Goal: Obtain resource: Download file/media

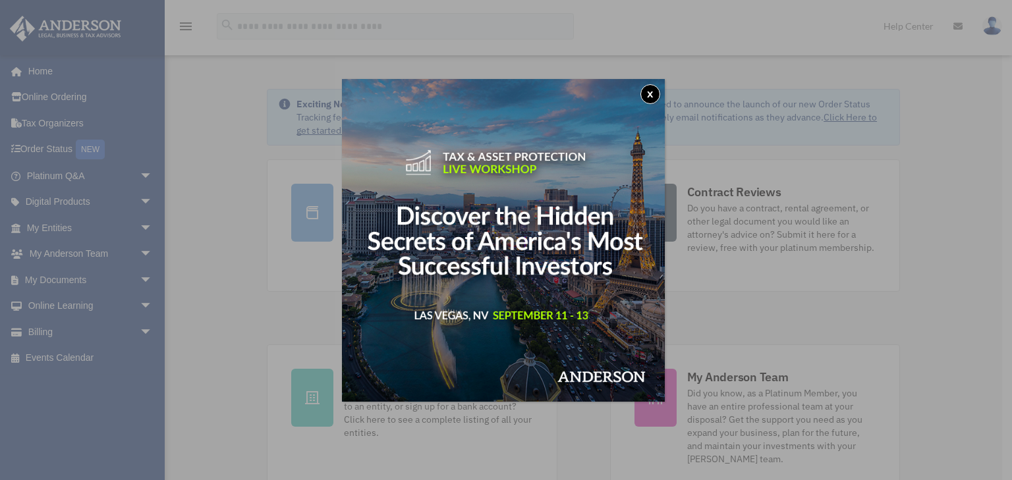
click at [374, 240] on img at bounding box center [503, 240] width 323 height 323
click at [648, 94] on button "x" at bounding box center [650, 94] width 20 height 20
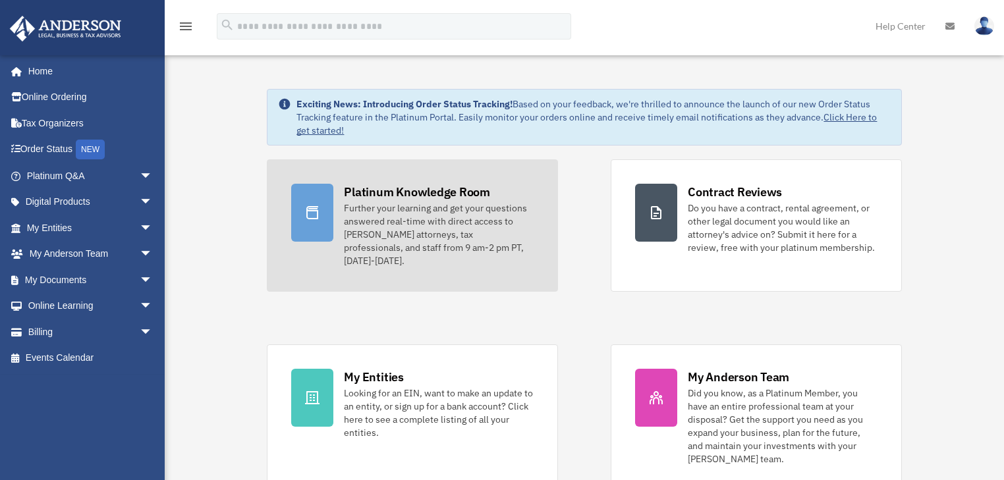
click at [453, 224] on div "Further your learning and get your questions answered real-time with direct acc…" at bounding box center [439, 235] width 190 height 66
click at [385, 196] on div "Platinum Knowledge Room" at bounding box center [417, 192] width 146 height 16
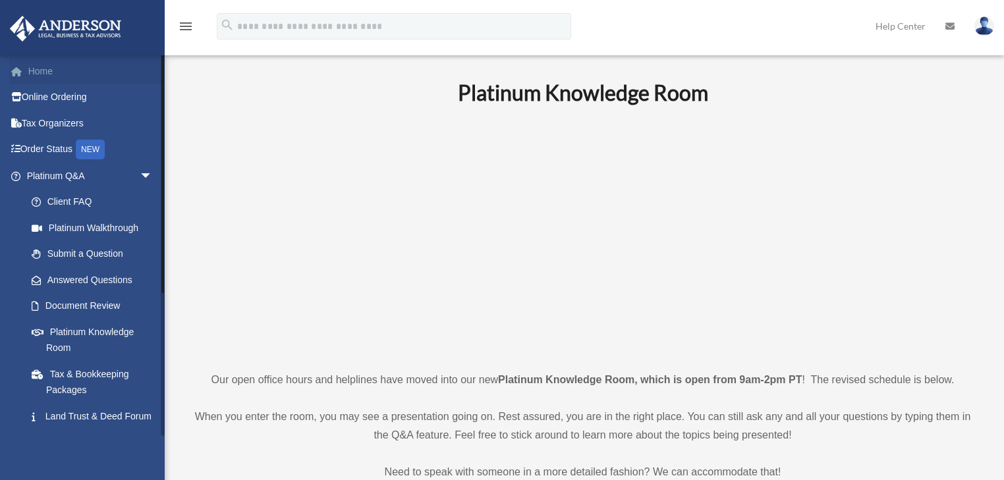
click at [37, 74] on link "Home" at bounding box center [90, 71] width 163 height 26
click at [63, 150] on link "Order Status NEW" at bounding box center [90, 149] width 163 height 27
click at [37, 75] on link "Home" at bounding box center [90, 71] width 163 height 26
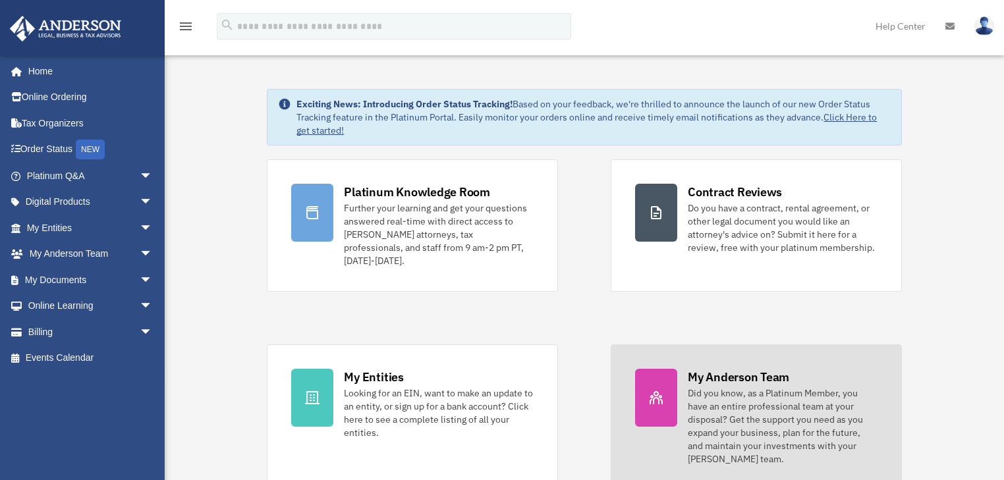
scroll to position [175, 0]
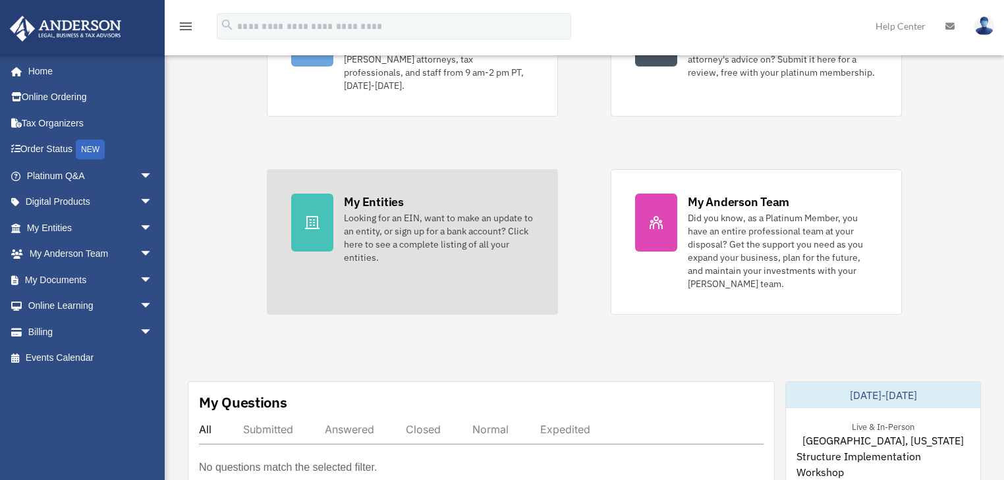
click at [357, 194] on div "My Entities" at bounding box center [373, 202] width 59 height 16
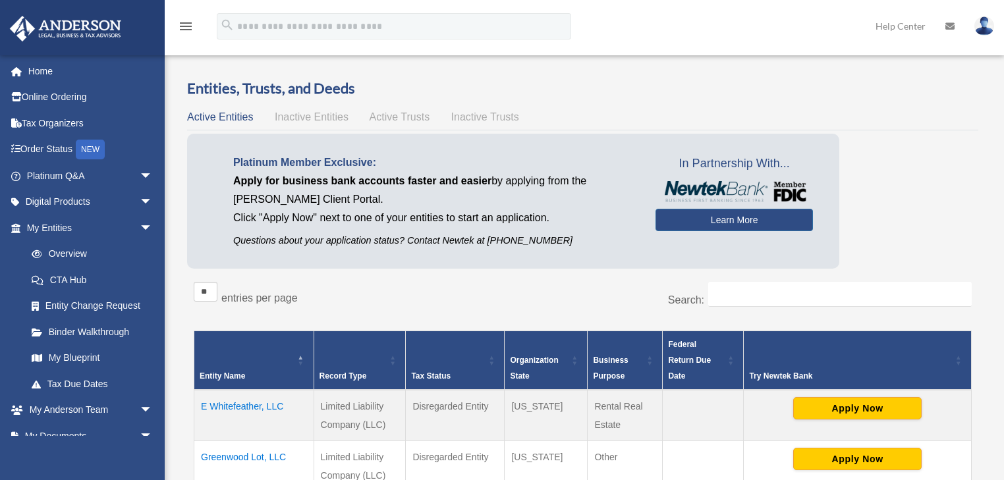
click at [298, 117] on span "Inactive Entities" at bounding box center [312, 116] width 74 height 11
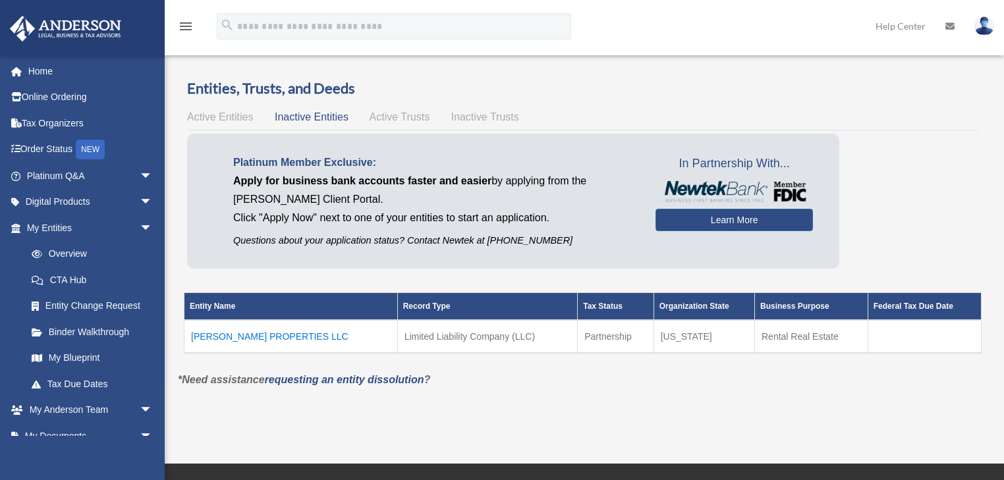
click at [223, 120] on span "Active Entities" at bounding box center [220, 116] width 66 height 11
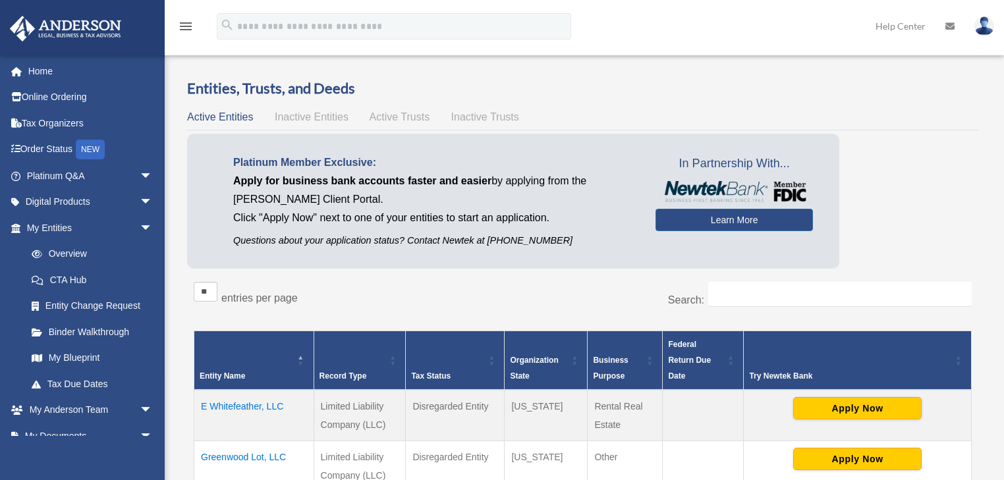
click at [328, 117] on span "Inactive Entities" at bounding box center [312, 116] width 74 height 11
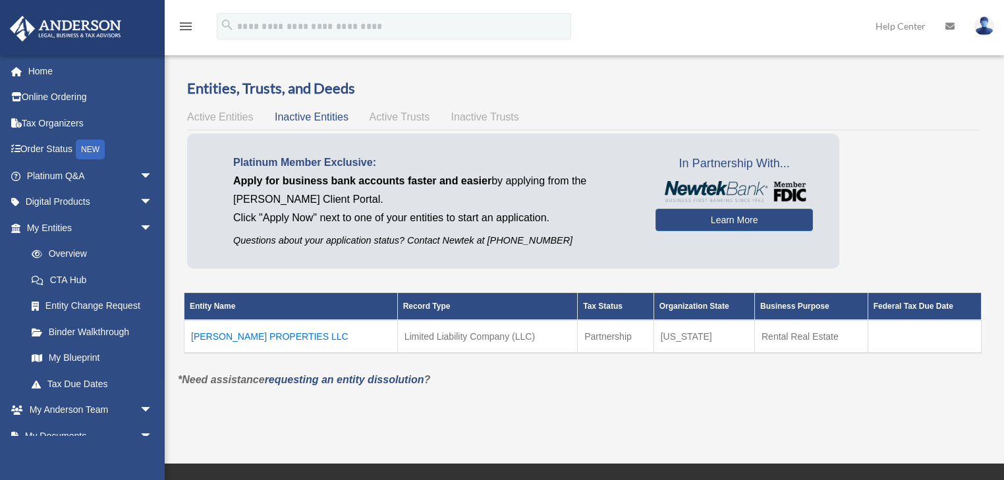
click at [380, 114] on span "Active Trusts" at bounding box center [400, 116] width 61 height 11
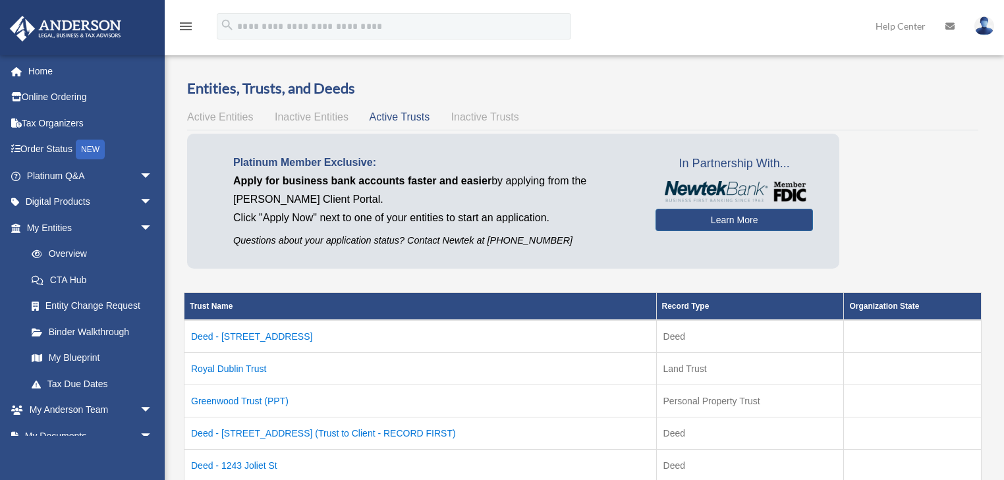
click at [511, 117] on span "Inactive Trusts" at bounding box center [485, 116] width 68 height 11
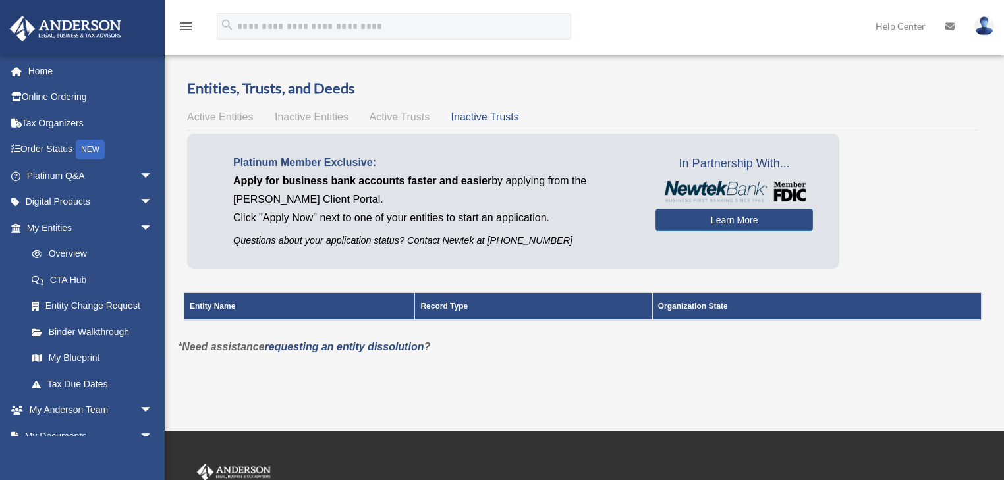
click at [229, 113] on span "Active Entities" at bounding box center [220, 116] width 66 height 11
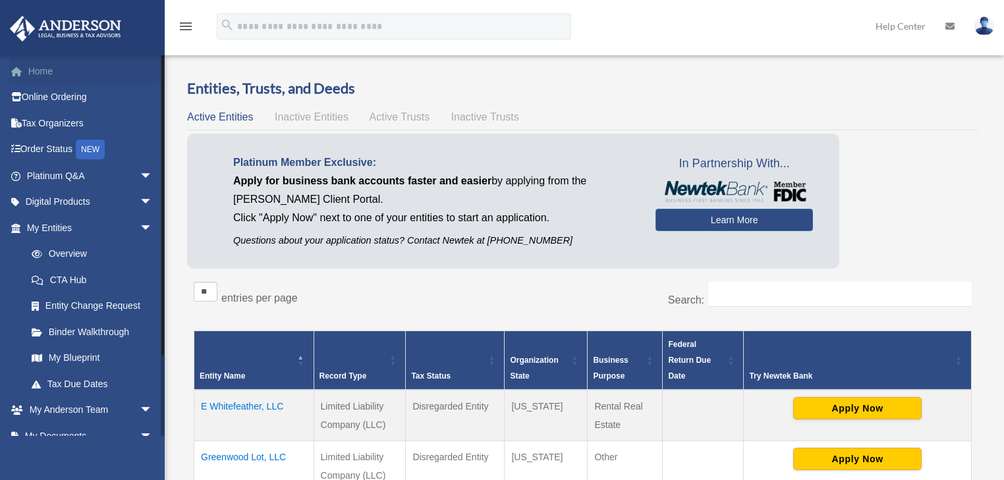
drag, startPoint x: 45, startPoint y: 71, endPoint x: 98, endPoint y: 79, distance: 52.6
click at [45, 71] on link "Home" at bounding box center [90, 71] width 163 height 26
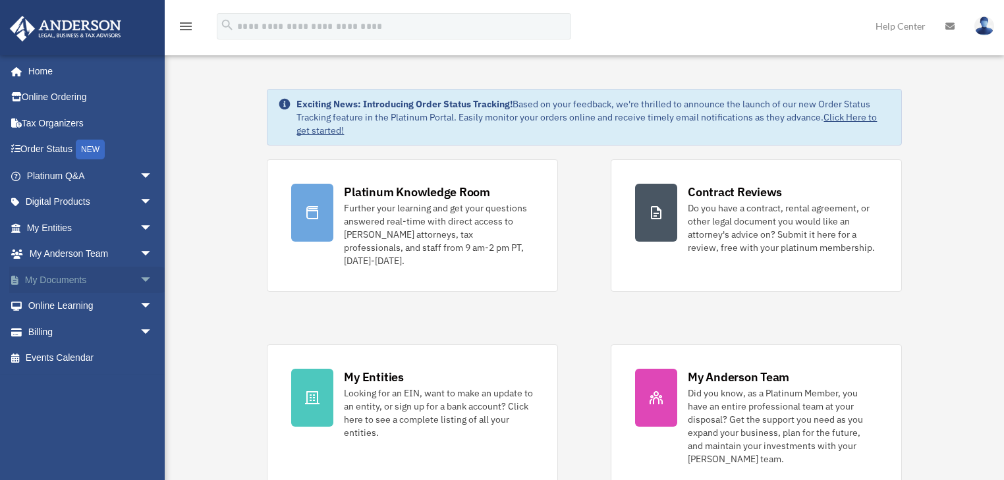
click at [63, 277] on link "My Documents arrow_drop_down" at bounding box center [90, 280] width 163 height 26
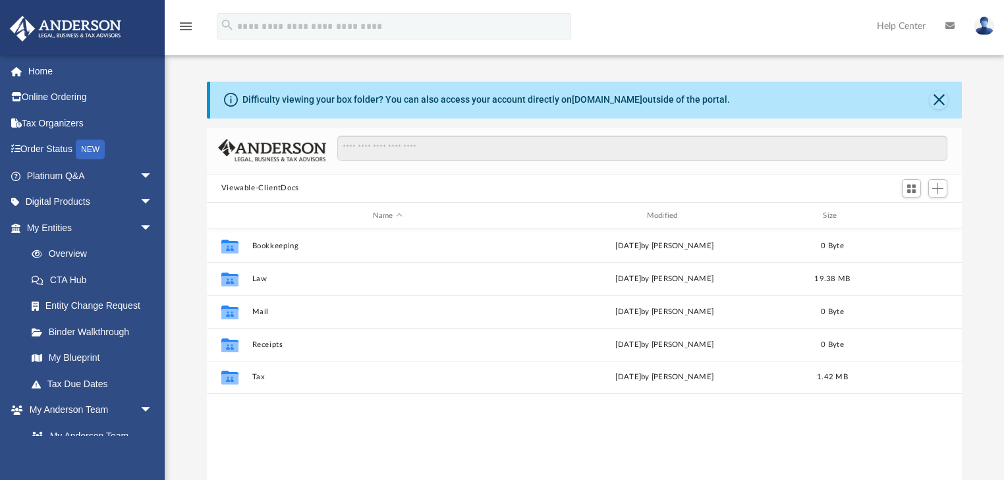
scroll to position [291, 748]
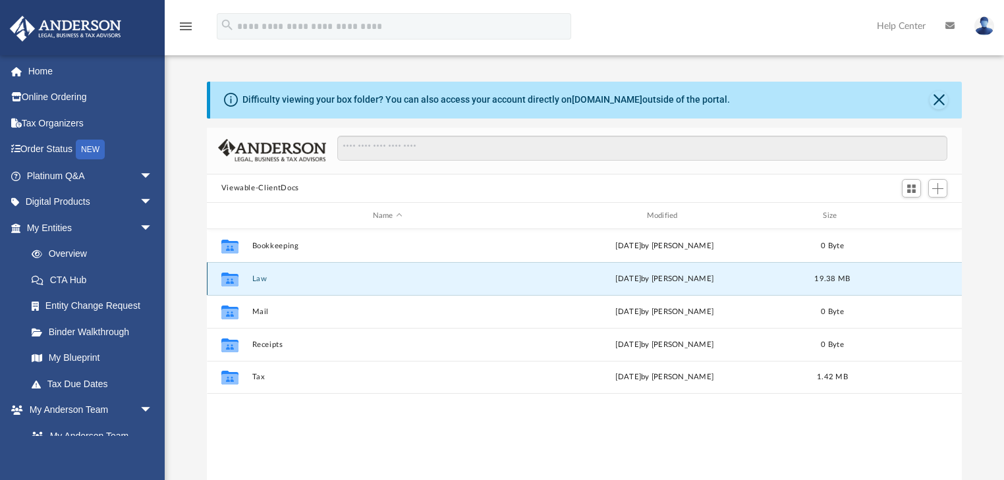
click at [260, 275] on button "Law" at bounding box center [387, 279] width 271 height 9
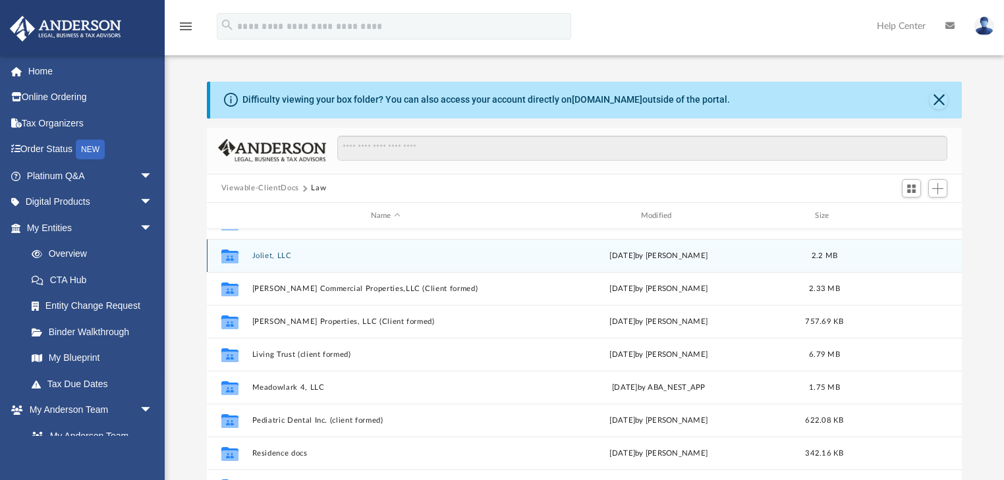
scroll to position [175, 0]
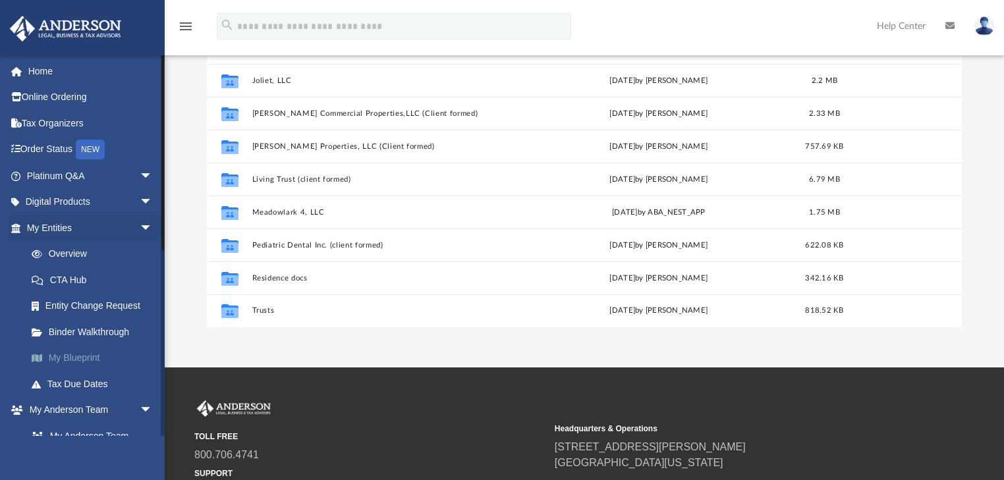
click at [93, 366] on link "My Blueprint" at bounding box center [95, 358] width 154 height 26
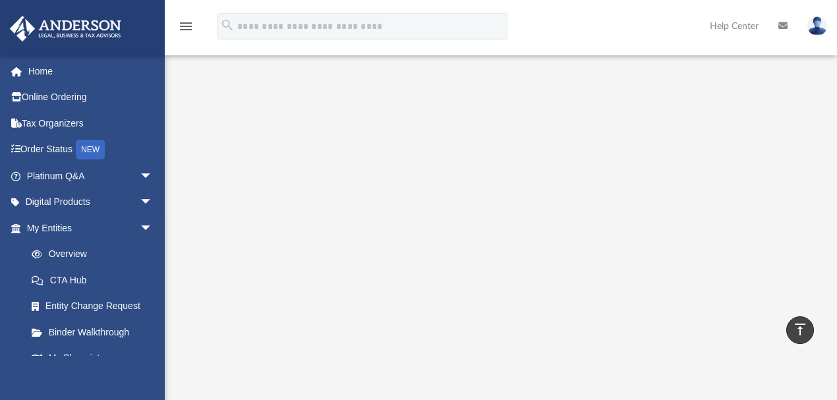
scroll to position [293, 0]
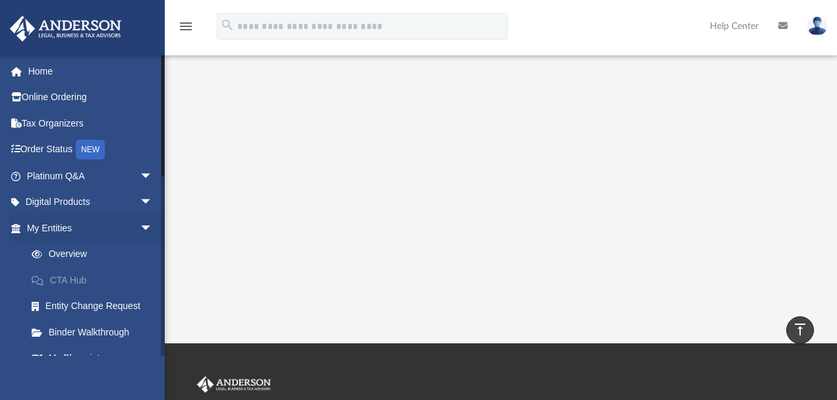
click at [65, 279] on link "CTA Hub" at bounding box center [95, 280] width 154 height 26
click at [65, 258] on link "Overview" at bounding box center [95, 254] width 154 height 26
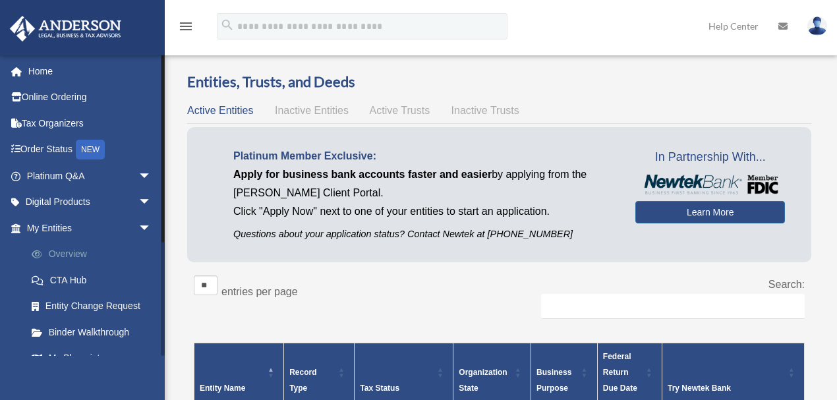
click at [26, 247] on link "Overview" at bounding box center [94, 254] width 153 height 26
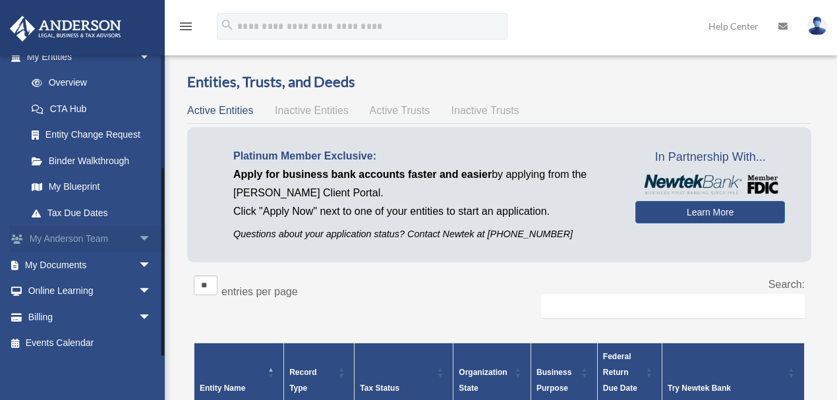
scroll to position [174, 0]
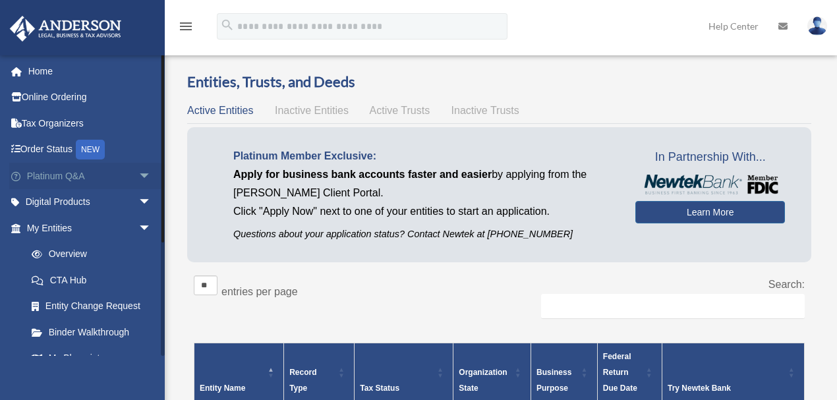
click at [139, 179] on span "arrow_drop_down" at bounding box center [151, 176] width 26 height 27
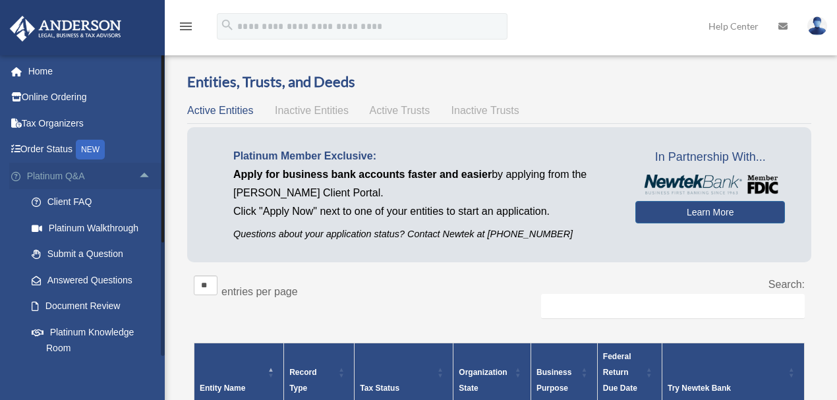
click at [139, 179] on span "arrow_drop_up" at bounding box center [151, 176] width 26 height 27
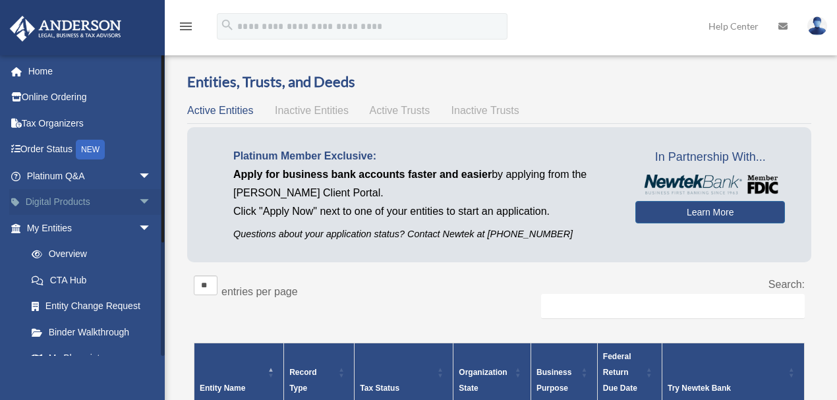
click at [138, 204] on span "arrow_drop_down" at bounding box center [151, 202] width 26 height 27
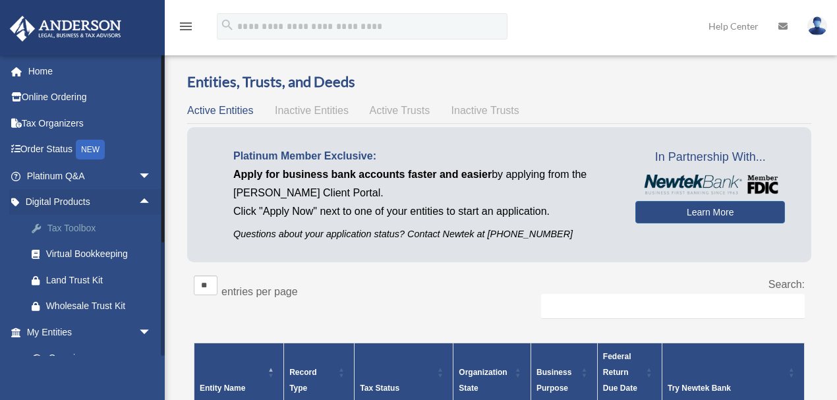
scroll to position [73, 0]
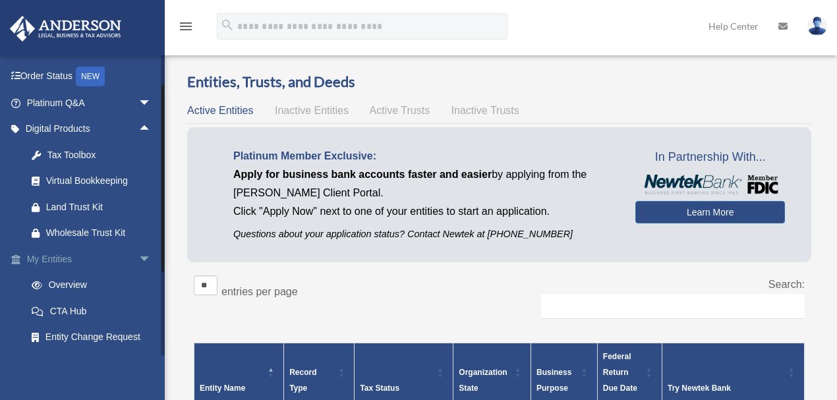
click at [138, 260] on span "arrow_drop_down" at bounding box center [151, 259] width 26 height 27
click at [138, 260] on span "arrow_drop_up" at bounding box center [151, 259] width 26 height 27
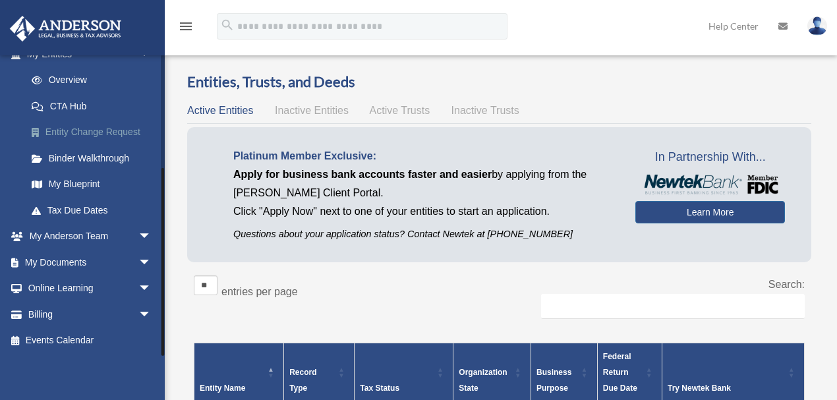
scroll to position [0, 0]
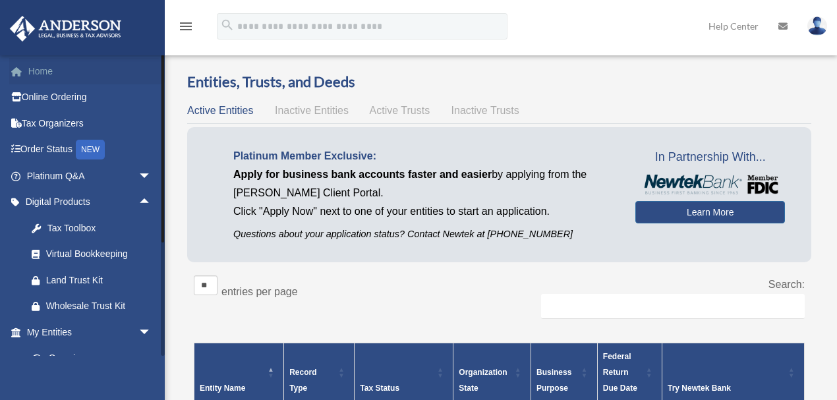
click at [42, 75] on link "Home" at bounding box center [90, 71] width 162 height 26
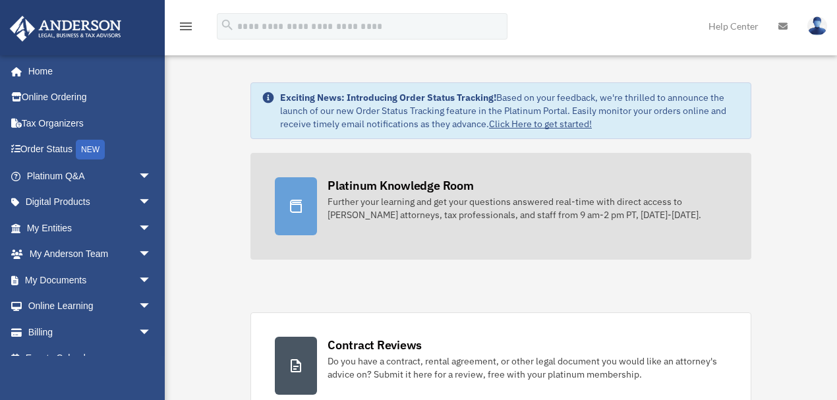
scroll to position [219, 0]
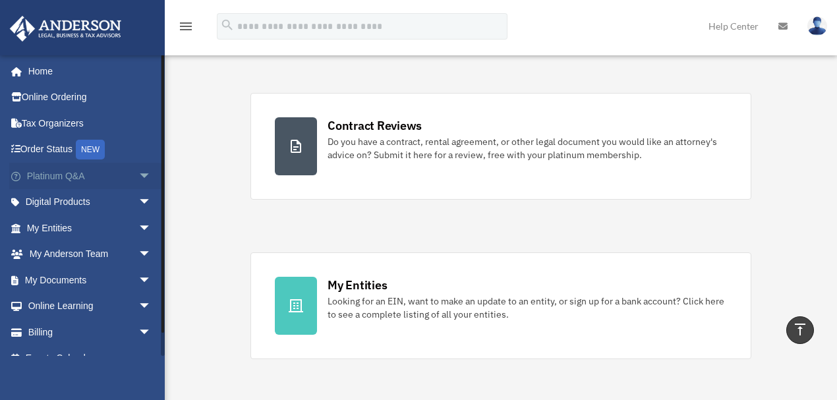
click at [138, 178] on span "arrow_drop_down" at bounding box center [151, 176] width 26 height 27
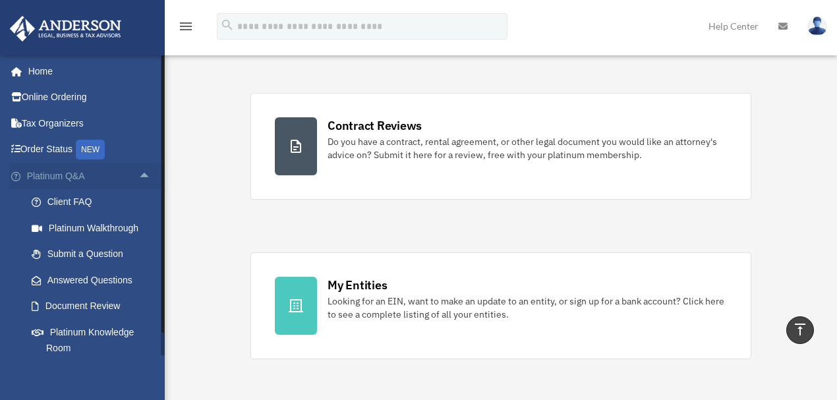
click at [139, 175] on span "arrow_drop_up" at bounding box center [151, 176] width 26 height 27
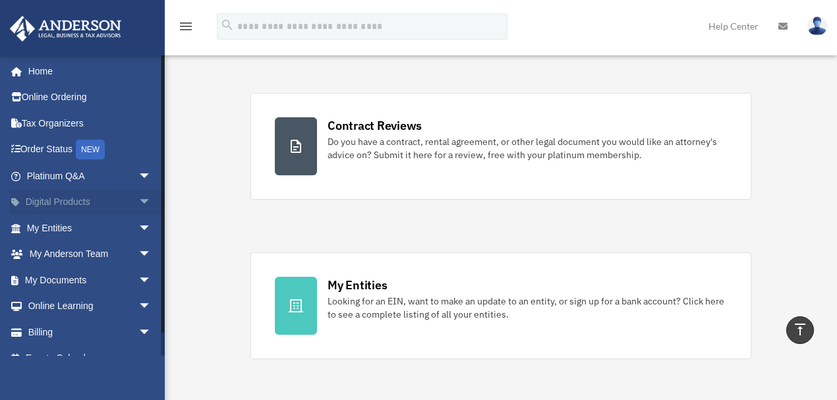
click at [138, 201] on span "arrow_drop_down" at bounding box center [151, 202] width 26 height 27
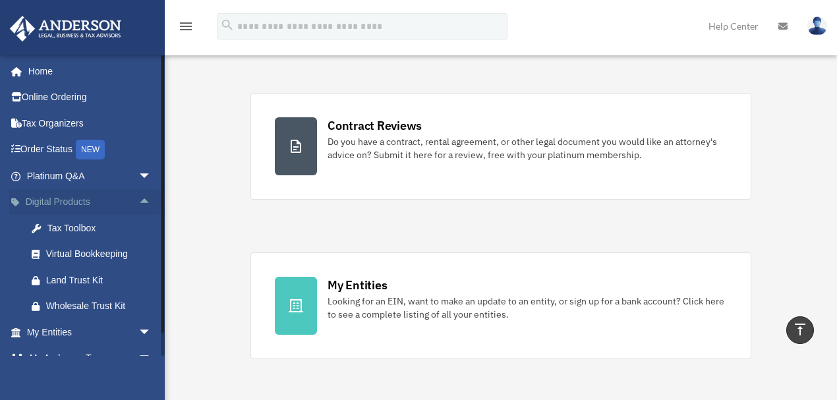
click at [138, 201] on span "arrow_drop_up" at bounding box center [151, 202] width 26 height 27
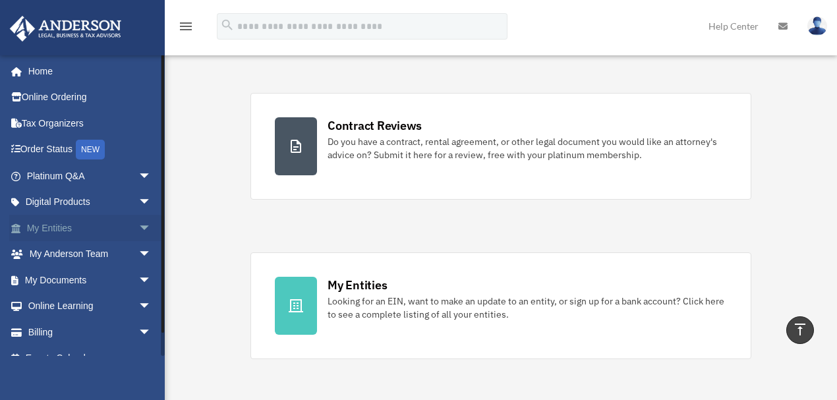
click at [138, 227] on span "arrow_drop_down" at bounding box center [151, 228] width 26 height 27
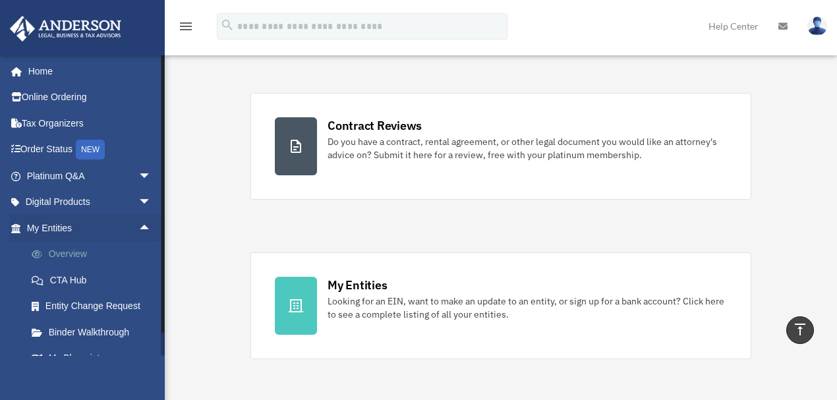
scroll to position [73, 0]
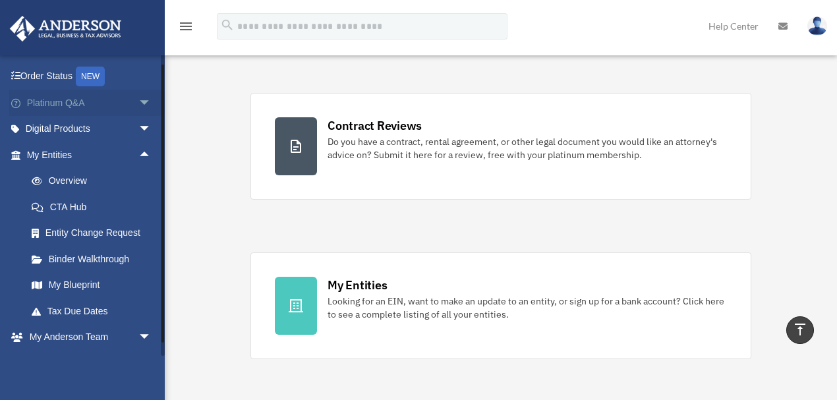
click at [138, 154] on span "arrow_drop_up" at bounding box center [151, 155] width 26 height 27
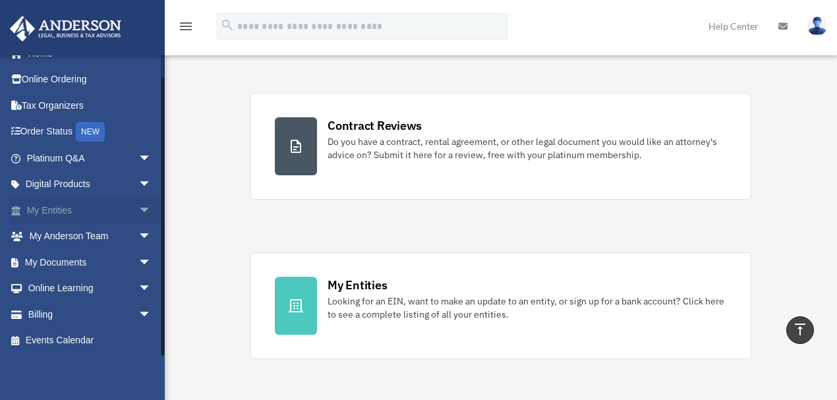
click at [140, 213] on span "arrow_drop_down" at bounding box center [151, 210] width 26 height 27
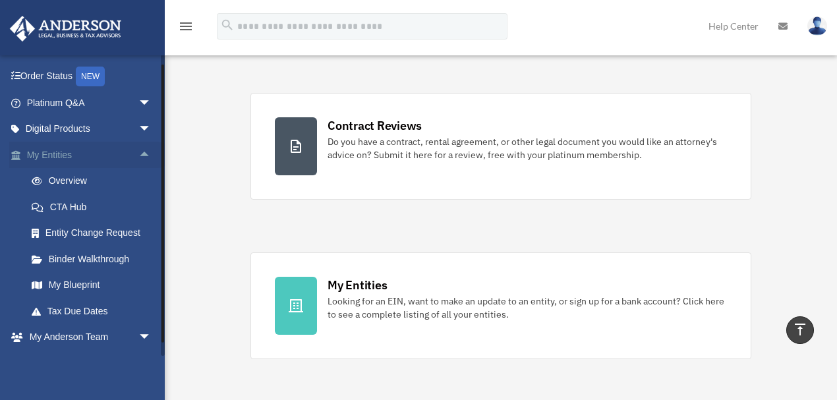
click at [140, 213] on link "CTA Hub" at bounding box center [94, 207] width 153 height 26
click at [138, 337] on span "arrow_drop_down" at bounding box center [151, 337] width 26 height 27
click at [138, 335] on span "arrow_drop_up" at bounding box center [151, 337] width 26 height 27
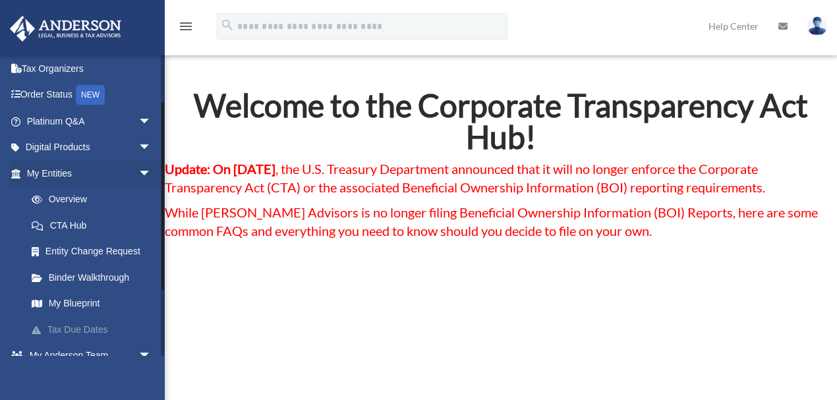
scroll to position [73, 0]
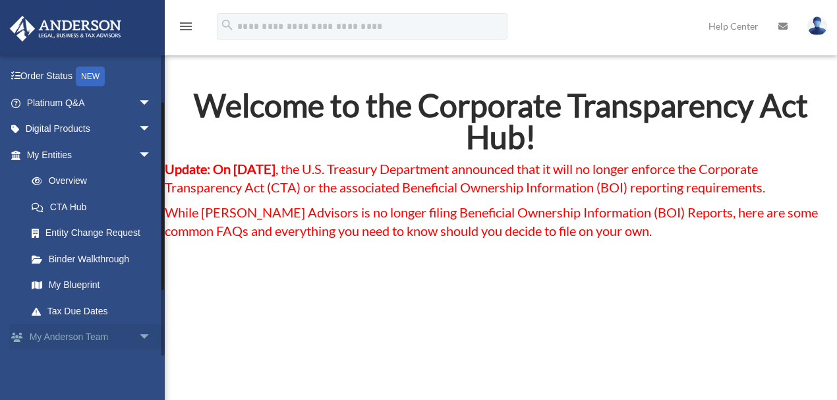
click at [138, 337] on span "arrow_drop_down" at bounding box center [151, 337] width 26 height 27
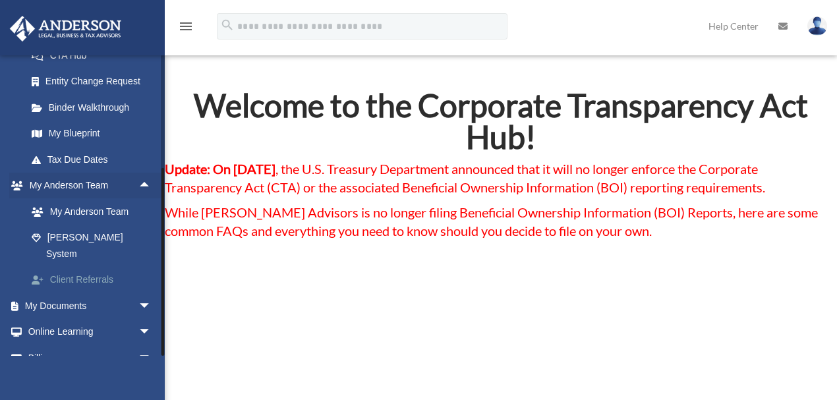
scroll to position [252, 0]
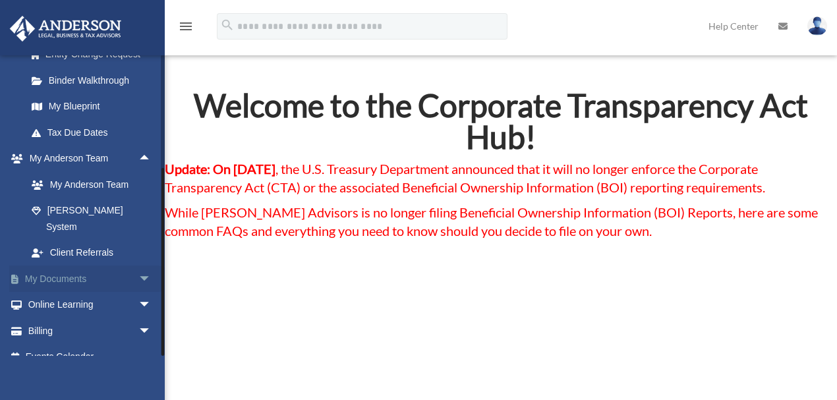
click at [138, 266] on span "arrow_drop_down" at bounding box center [151, 279] width 26 height 27
click at [49, 292] on link "Box" at bounding box center [94, 305] width 153 height 26
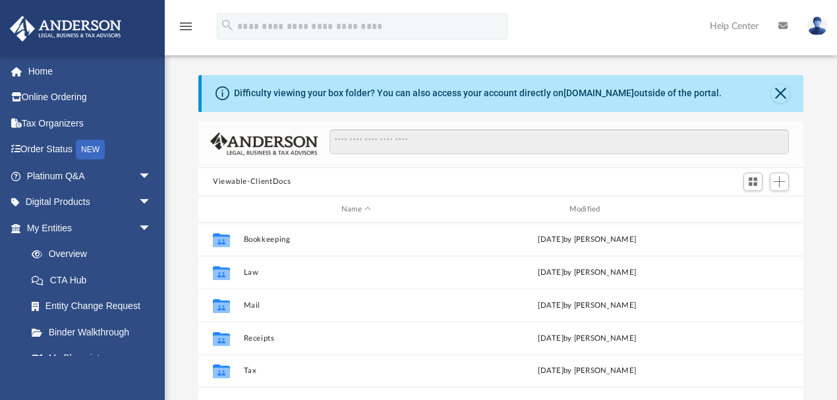
scroll to position [293, 598]
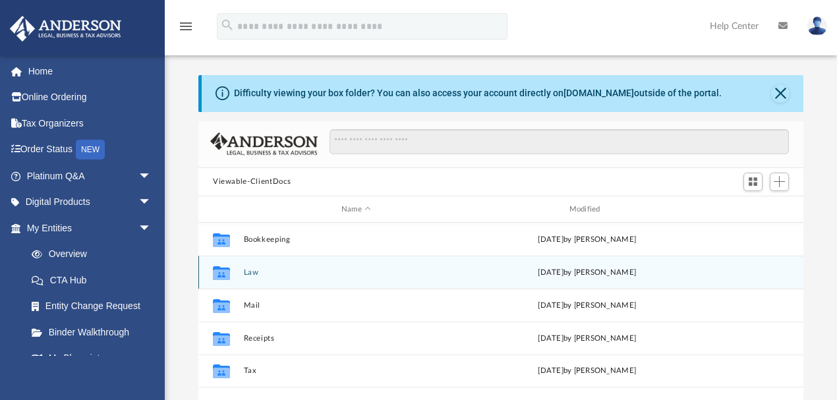
click at [251, 275] on button "Law" at bounding box center [356, 272] width 225 height 9
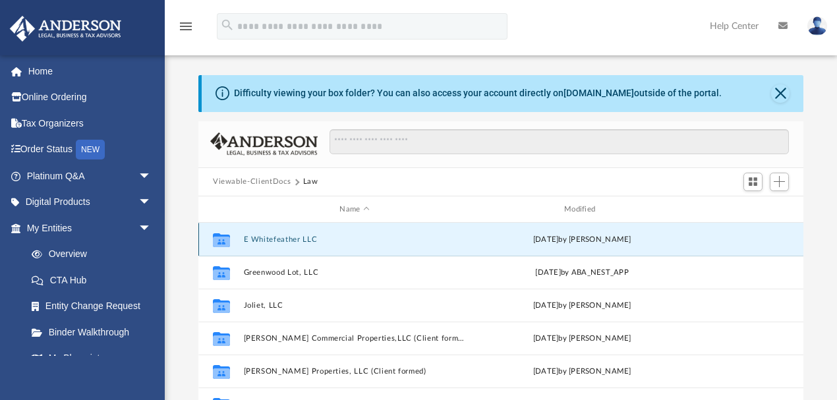
click at [286, 239] on button "E Whitefeather LLC" at bounding box center [355, 239] width 222 height 9
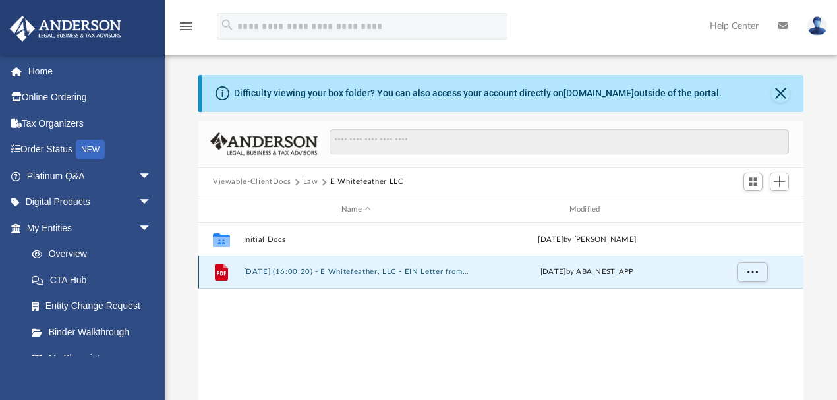
click at [279, 271] on button "2025.05.29 (16:00:20) - E Whitefeather, LLC - EIN Letter from IRS.pdf" at bounding box center [356, 272] width 225 height 9
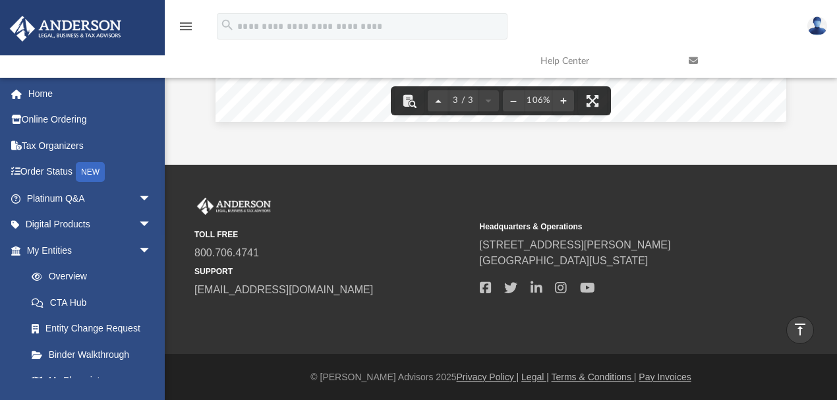
scroll to position [0, 0]
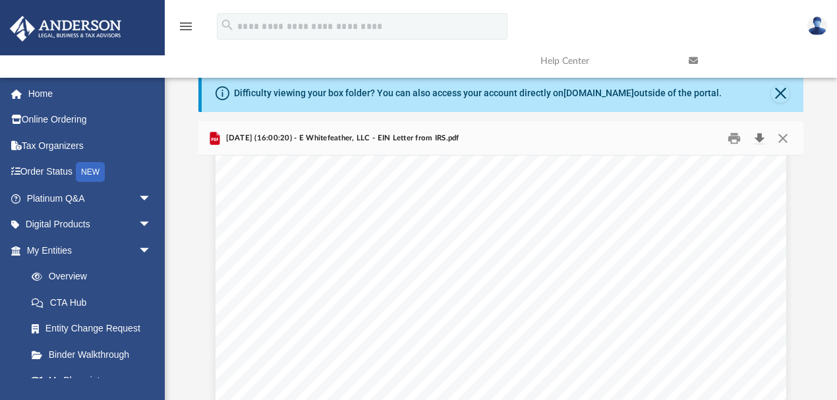
click at [760, 137] on button "Download" at bounding box center [759, 138] width 24 height 20
click at [824, 124] on div "Difficulty viewing your box folder? You can also access your account directly o…" at bounding box center [501, 285] width 672 height 421
click at [779, 139] on button "Close" at bounding box center [783, 138] width 24 height 20
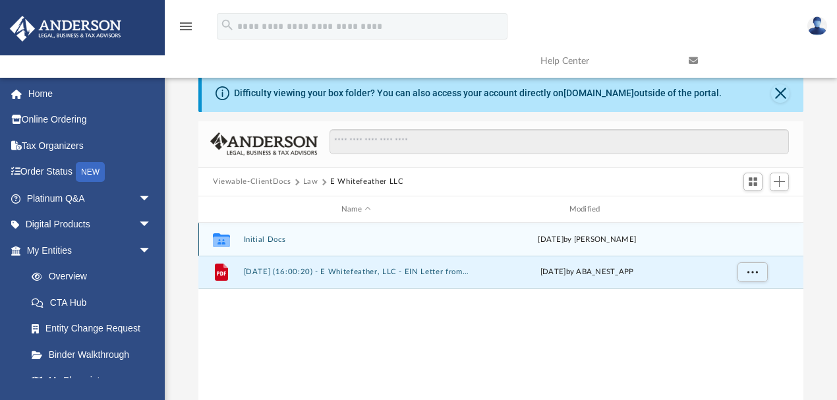
click at [263, 237] on button "Initial Docs" at bounding box center [356, 239] width 225 height 9
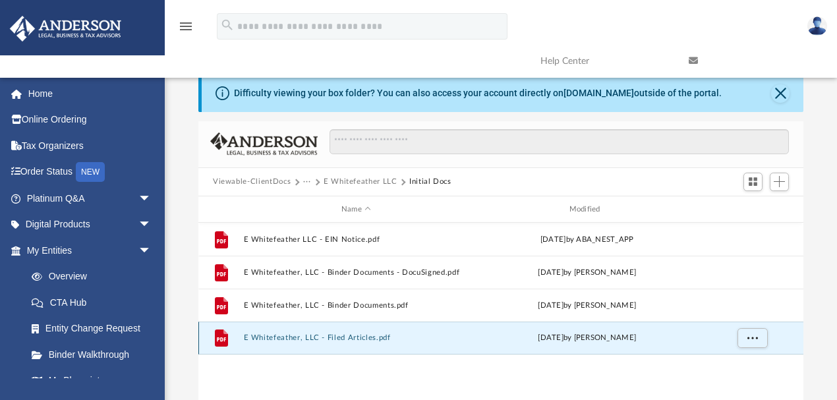
click at [365, 335] on button "E Whitefeather, LLC - Filed Articles.pdf" at bounding box center [356, 338] width 225 height 9
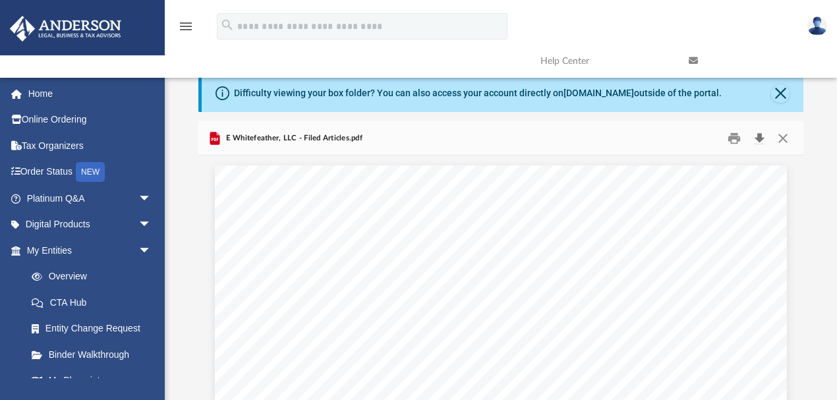
click at [759, 138] on button "Download" at bounding box center [759, 138] width 24 height 20
drag, startPoint x: 597, startPoint y: 151, endPoint x: 611, endPoint y: 146, distance: 15.2
click at [598, 151] on div "E Whitefeather, LLC - Filed Articles.pdf" at bounding box center [500, 138] width 605 height 35
click at [782, 140] on button "Close" at bounding box center [783, 138] width 24 height 20
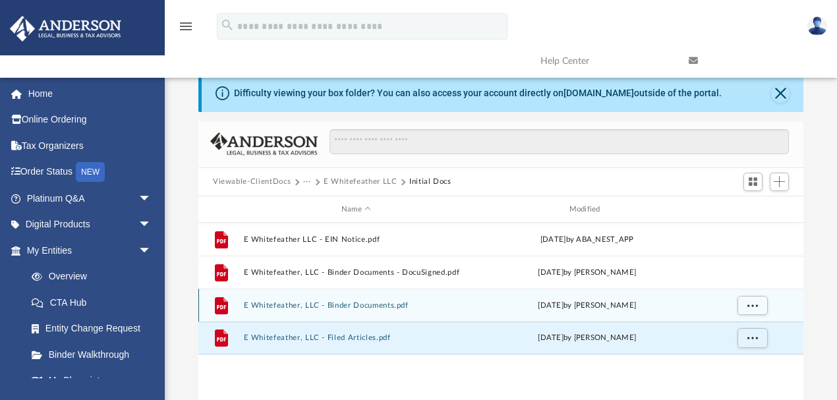
click at [369, 306] on button "E Whitefeather, LLC - Binder Documents.pdf" at bounding box center [356, 305] width 225 height 9
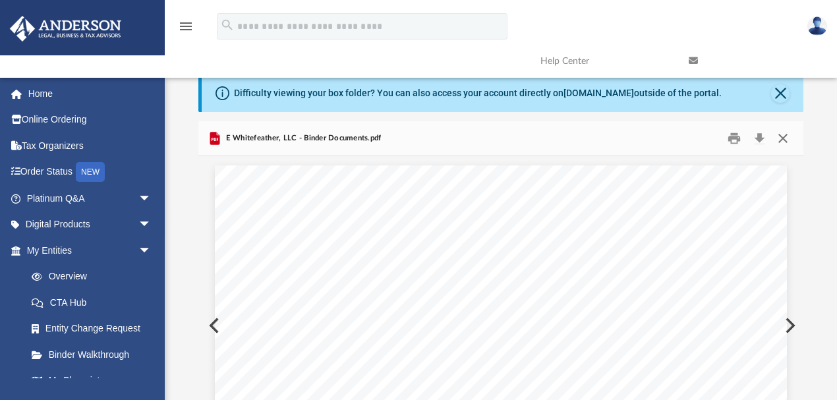
click at [778, 140] on button "Close" at bounding box center [783, 138] width 24 height 20
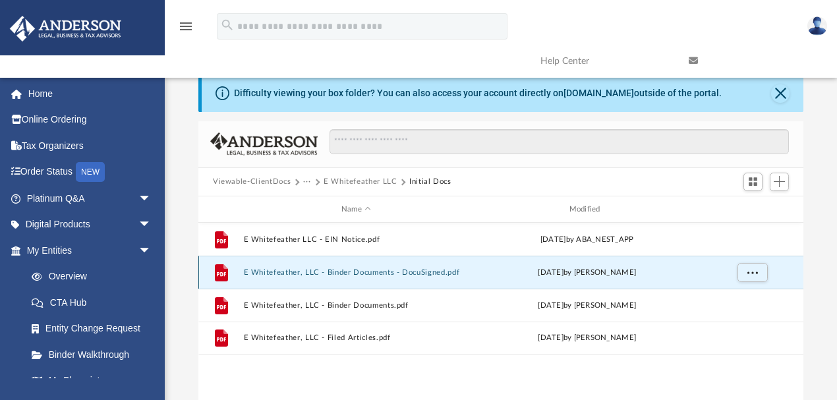
click at [266, 271] on button "E Whitefeather, LLC - Binder Documents - DocuSigned.pdf" at bounding box center [356, 272] width 225 height 9
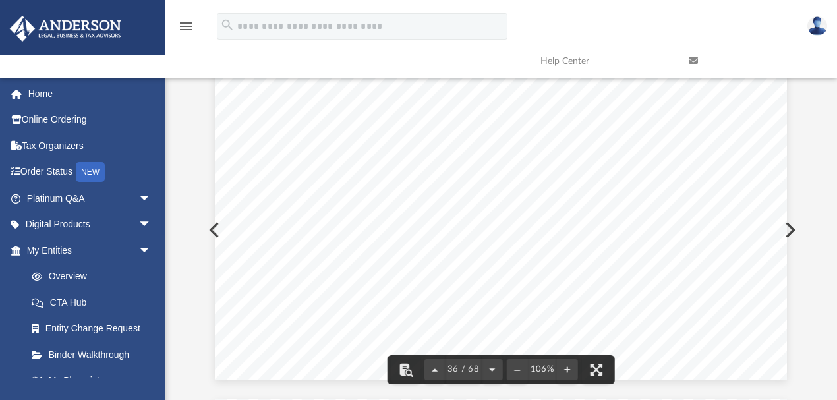
scroll to position [27161, 0]
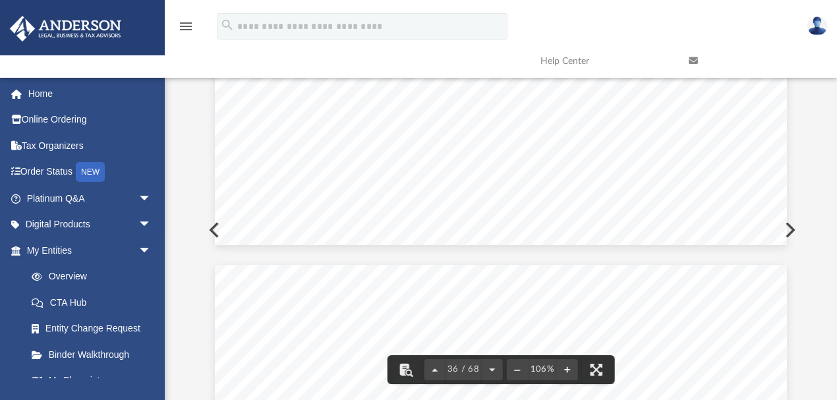
drag, startPoint x: 797, startPoint y: 239, endPoint x: 800, endPoint y: 318, distance: 79.8
click at [800, 318] on body "X Get a chance to win 6 months of Platinum for free just by filling out this su…" at bounding box center [418, 286] width 837 height 765
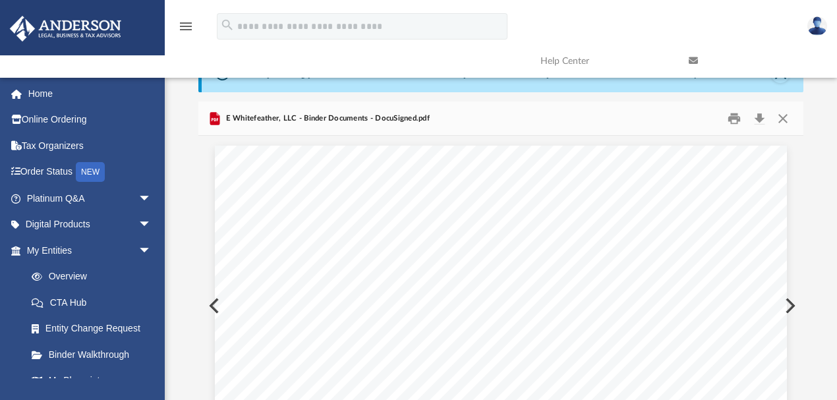
scroll to position [0, 0]
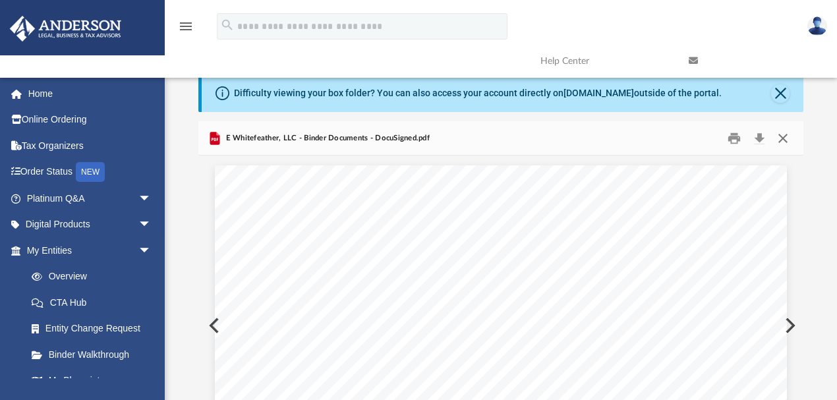
click at [783, 140] on button "Close" at bounding box center [783, 138] width 24 height 20
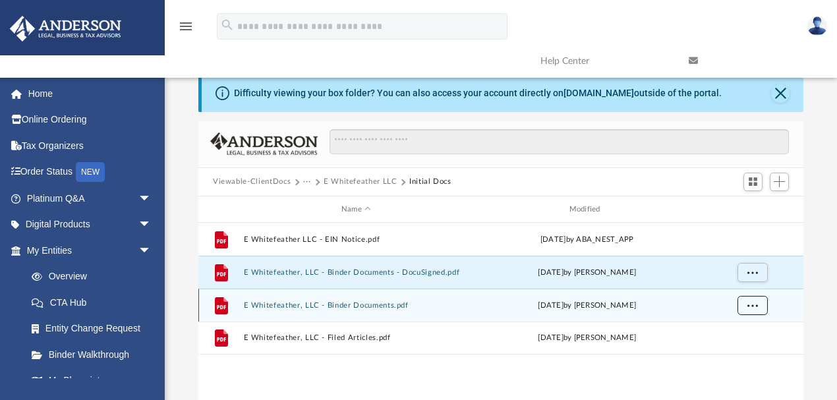
click at [746, 307] on button "More options" at bounding box center [752, 306] width 30 height 20
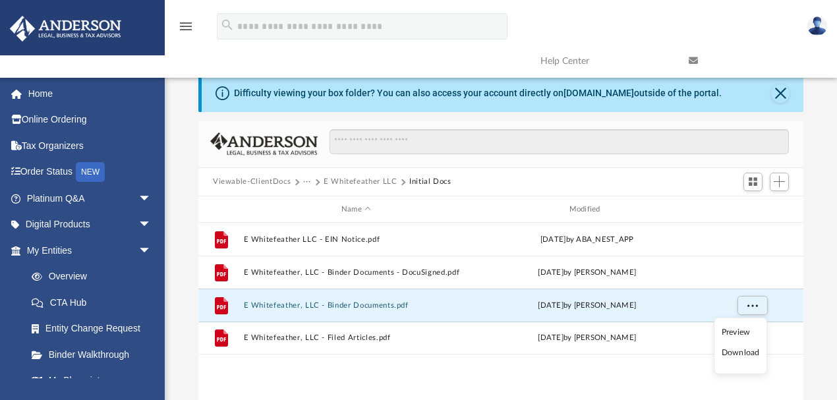
click at [744, 329] on li "Preview" at bounding box center [740, 332] width 38 height 14
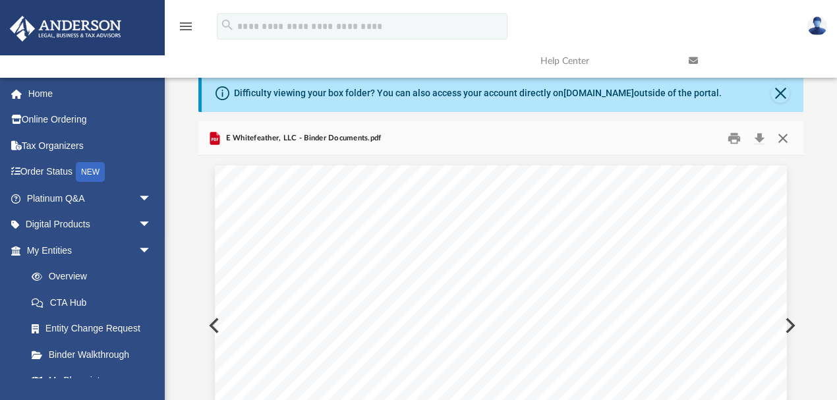
click at [783, 138] on button "Close" at bounding box center [783, 138] width 24 height 20
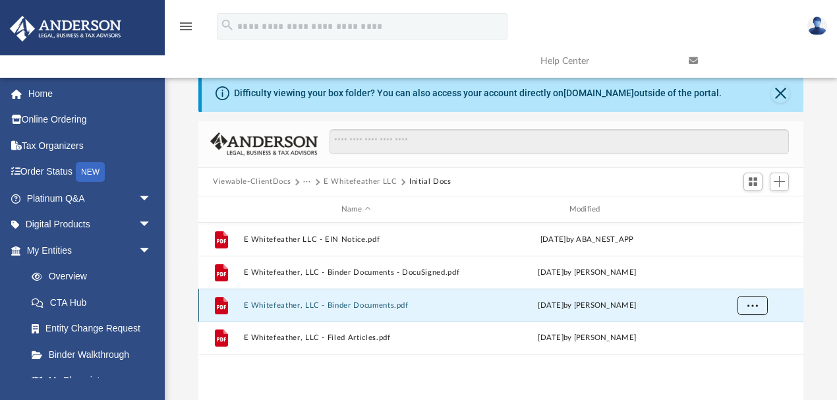
click at [752, 305] on span "More options" at bounding box center [752, 305] width 11 height 7
click at [809, 303] on div "Difficulty viewing your box folder? You can also access your account directly o…" at bounding box center [501, 285] width 672 height 421
click at [339, 308] on button "E Whitefeather, LLC - Binder Documents.pdf" at bounding box center [356, 305] width 225 height 9
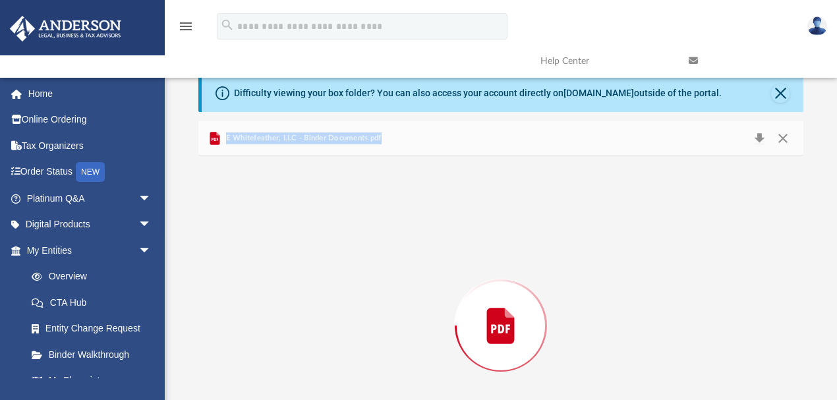
scroll to position [96, 0]
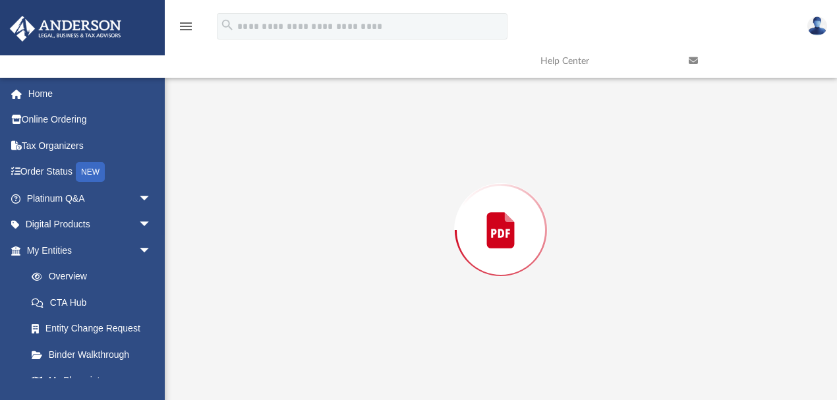
click at [339, 308] on div "Preview" at bounding box center [500, 230] width 605 height 340
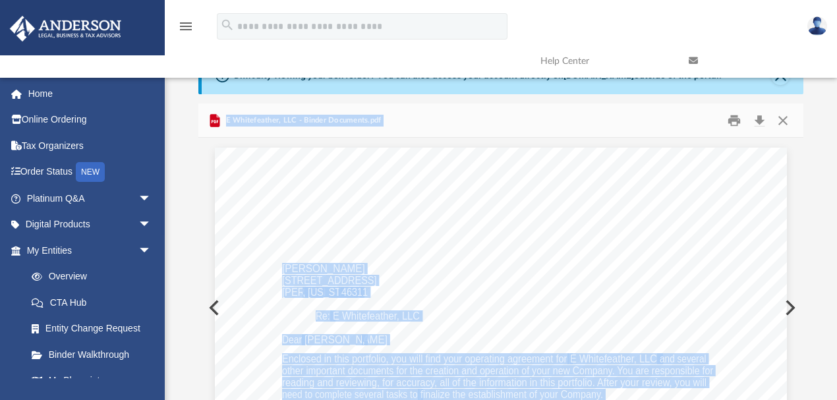
scroll to position [0, 0]
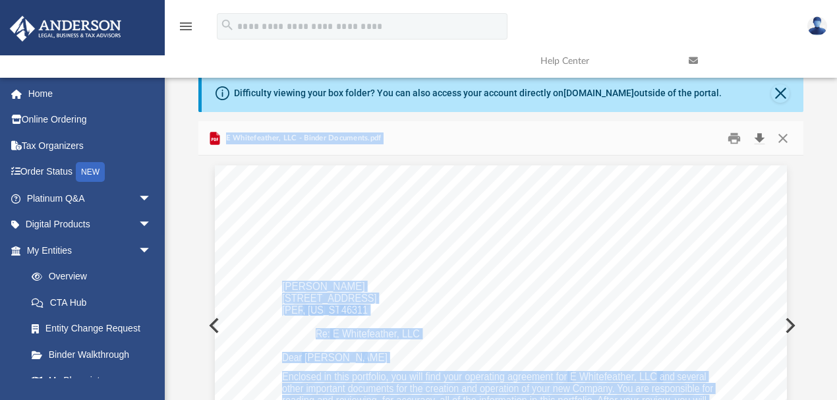
click at [758, 137] on button "Download" at bounding box center [759, 138] width 24 height 20
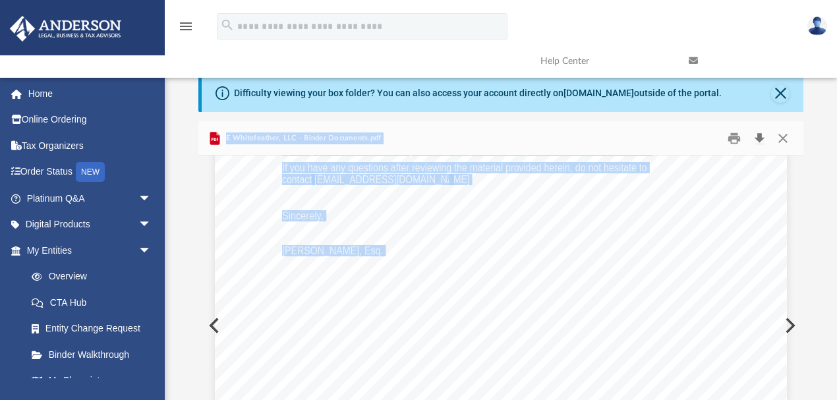
scroll to position [585, 0]
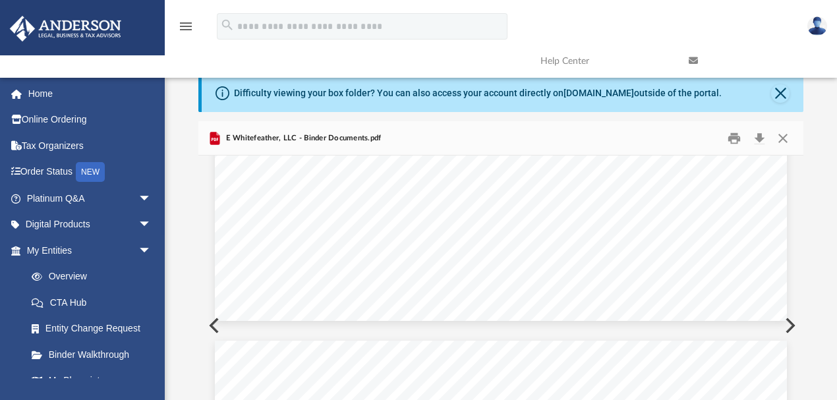
click at [766, 92] on div "Difficulty viewing your box folder? You can also access your account directly o…" at bounding box center [503, 93] width 602 height 37
click at [778, 94] on button "Close" at bounding box center [780, 93] width 18 height 18
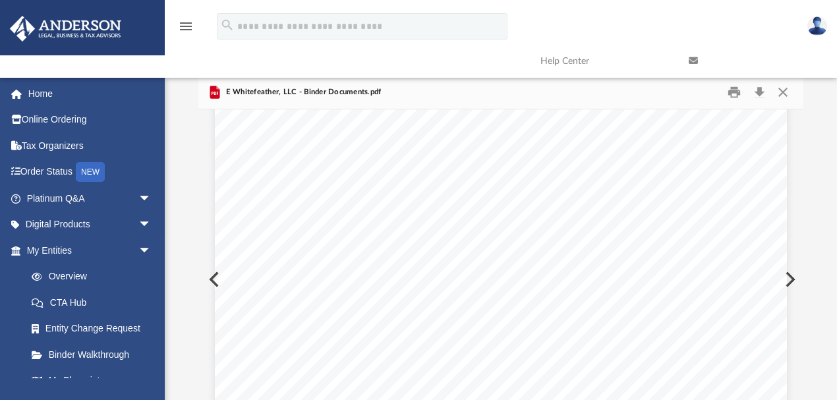
scroll to position [0, 0]
click at [786, 90] on button "Close" at bounding box center [783, 92] width 24 height 20
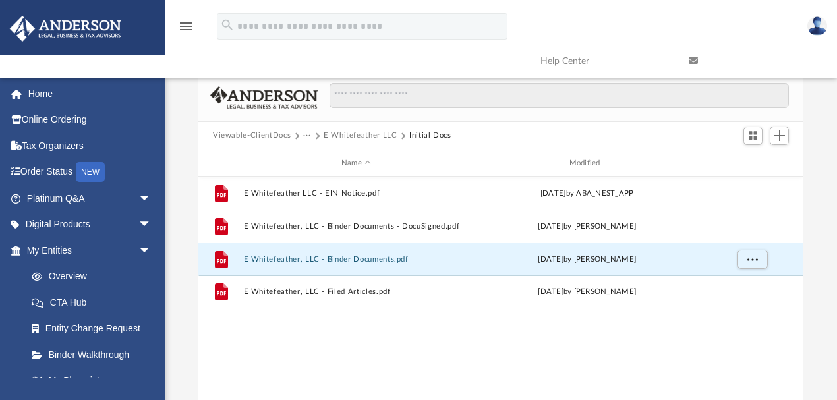
click at [268, 134] on button "Viewable-ClientDocs" at bounding box center [252, 136] width 78 height 12
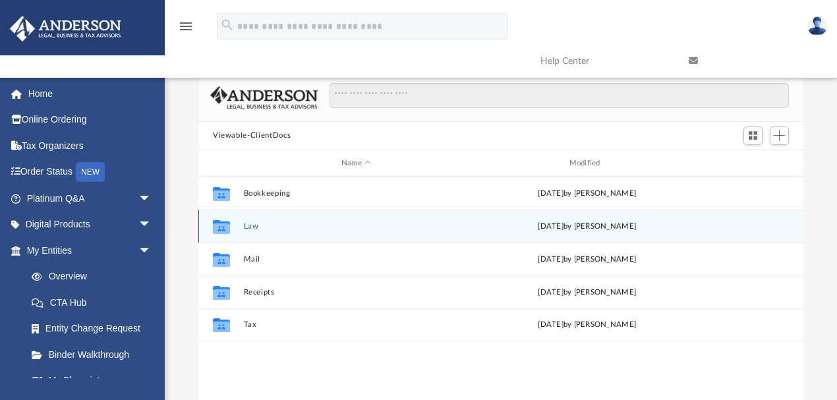
click at [249, 225] on button "Law" at bounding box center [356, 226] width 225 height 9
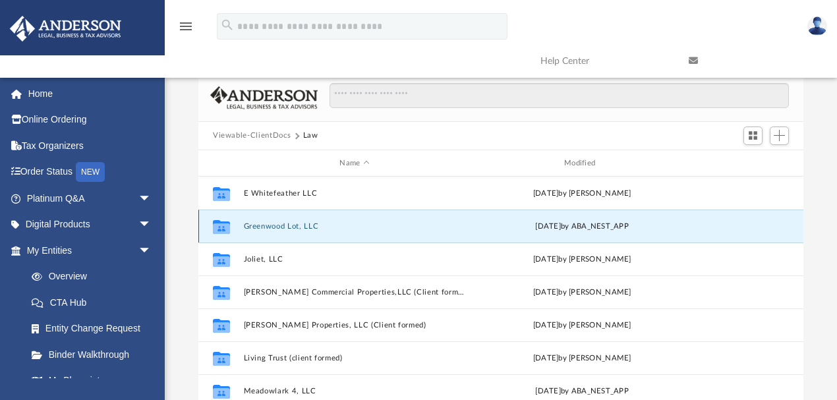
click at [287, 227] on button "Greenwood Lot, LLC" at bounding box center [355, 226] width 222 height 9
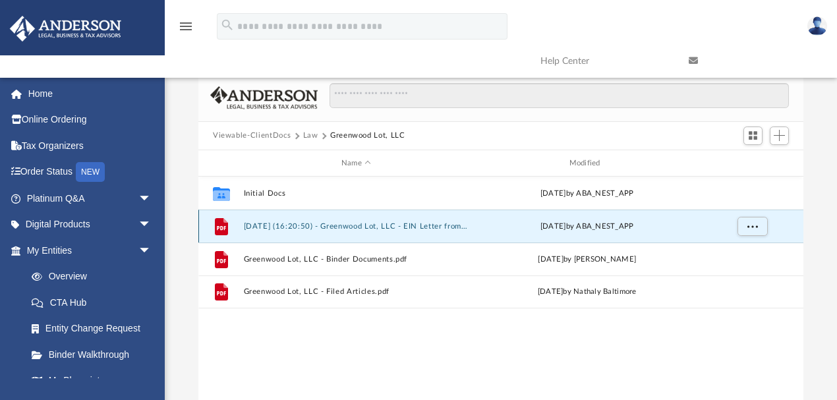
click at [335, 228] on button "2025.05.29 (16:20:50) - Greenwood Lot, LLC - EIN Letter from IRS.pdf" at bounding box center [356, 226] width 225 height 9
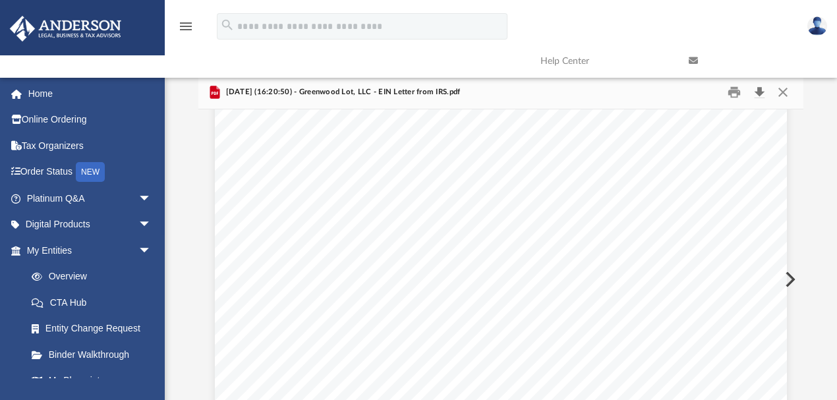
scroll to position [1933, 0]
click at [756, 91] on button "Download" at bounding box center [759, 92] width 24 height 20
click at [814, 143] on div "Difficulty viewing your box folder? You can also access your account directly o…" at bounding box center [501, 262] width 672 height 375
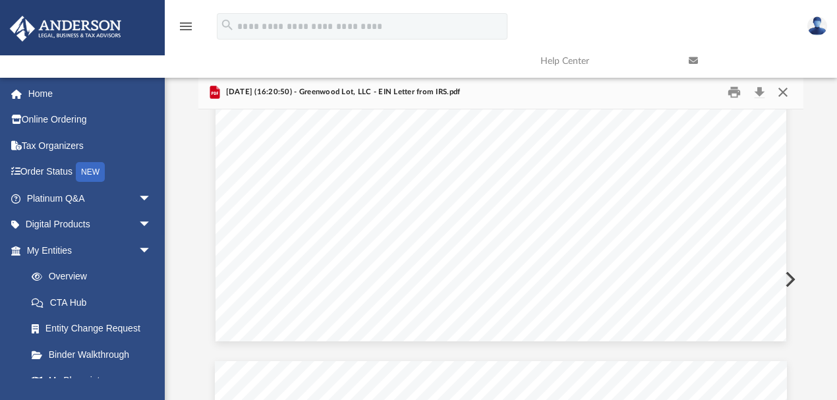
click at [783, 92] on button "Close" at bounding box center [783, 92] width 24 height 20
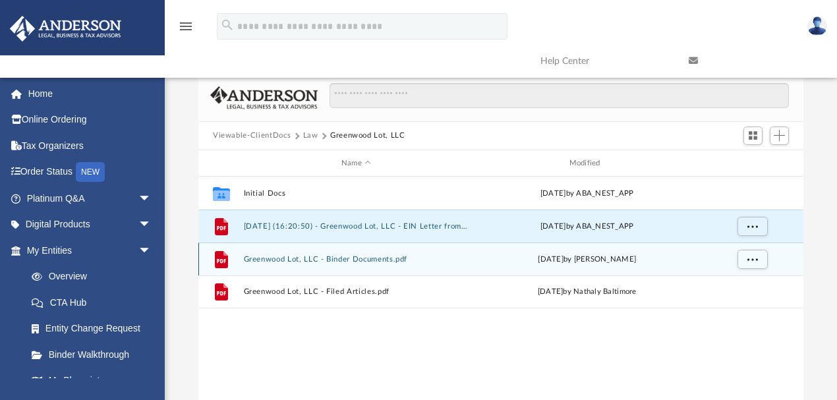
click at [325, 258] on button "Greenwood Lot, LLC - Binder Documents.pdf" at bounding box center [356, 259] width 225 height 9
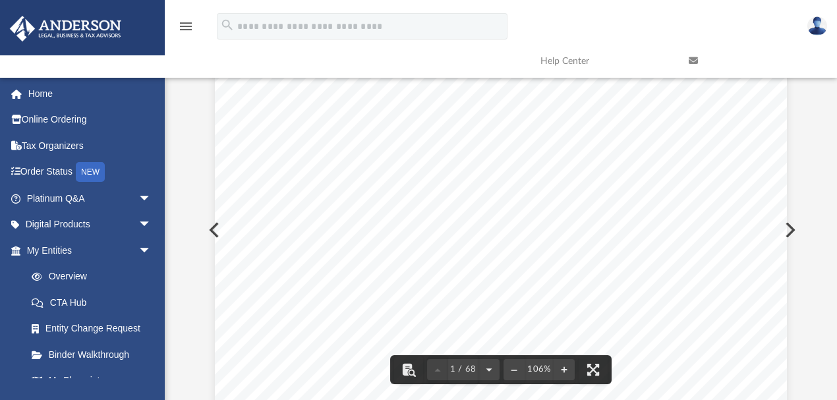
scroll to position [0, 0]
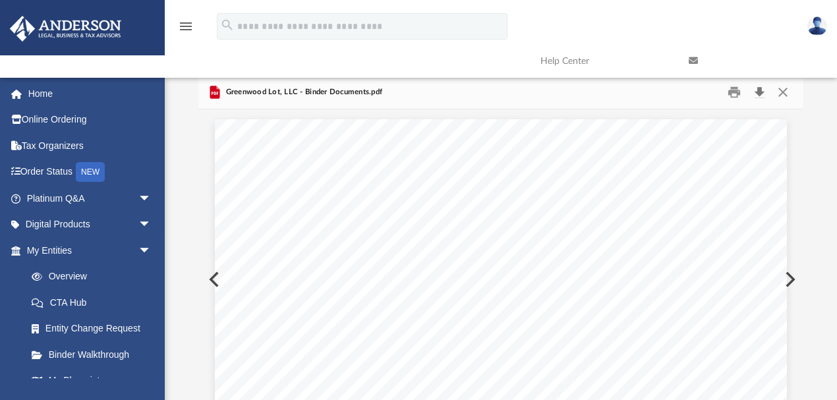
click at [759, 92] on button "Download" at bounding box center [759, 92] width 24 height 20
click at [780, 92] on button "Close" at bounding box center [783, 92] width 24 height 20
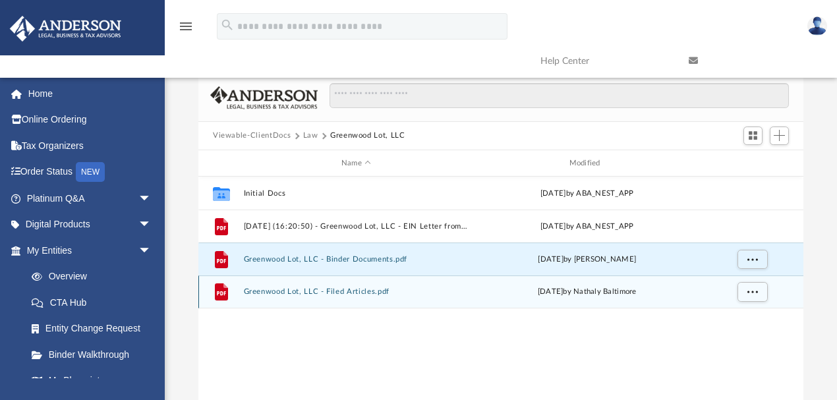
click at [374, 291] on button "Greenwood Lot, LLC - Filed Articles.pdf" at bounding box center [356, 292] width 225 height 9
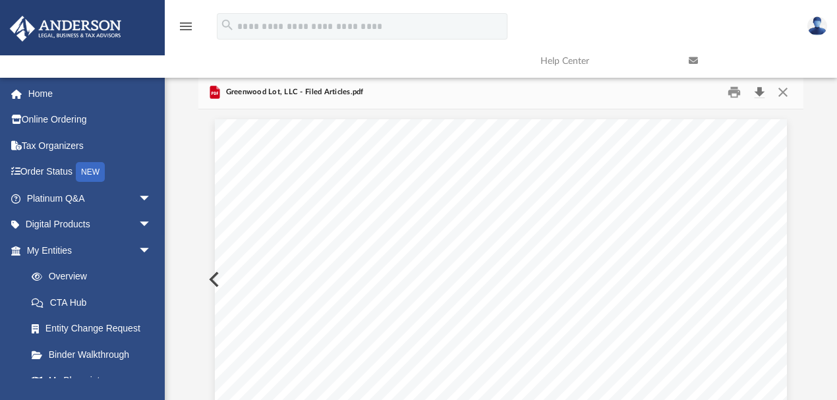
click at [760, 90] on button "Download" at bounding box center [759, 92] width 24 height 20
click at [777, 94] on button "Close" at bounding box center [783, 92] width 24 height 20
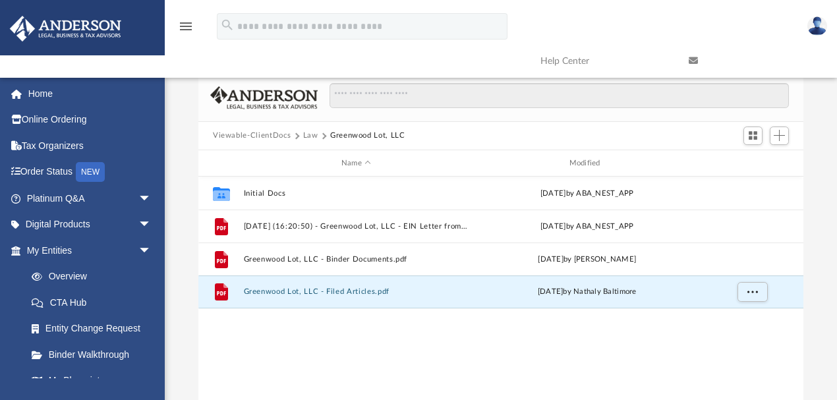
click at [272, 133] on button "Viewable-ClientDocs" at bounding box center [252, 136] width 78 height 12
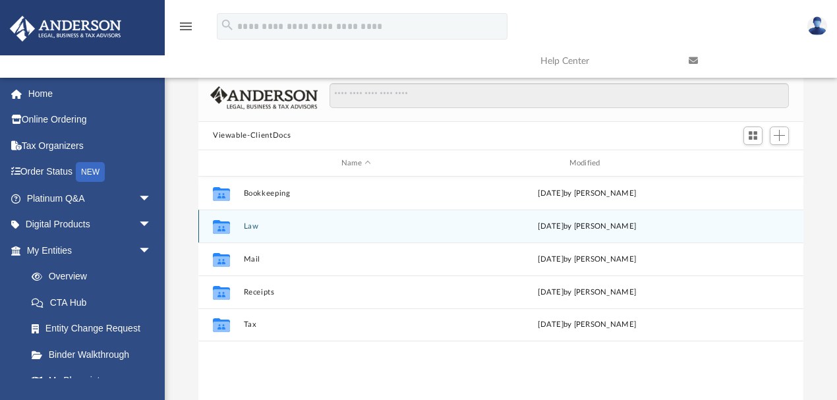
click at [248, 223] on button "Law" at bounding box center [356, 226] width 225 height 9
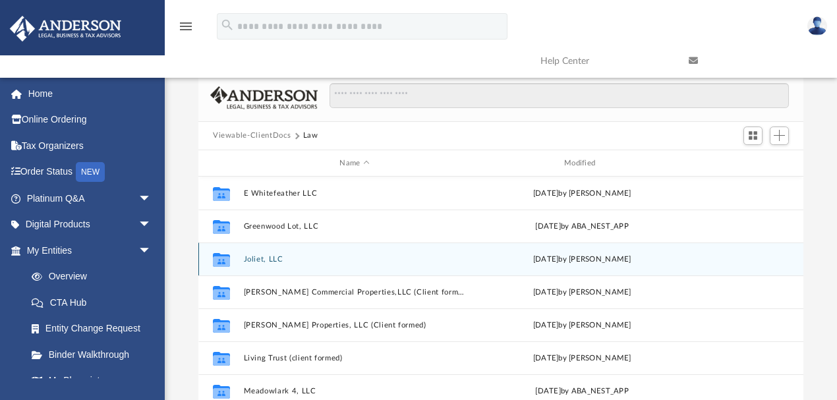
click at [262, 256] on button "Joliet, LLC" at bounding box center [355, 259] width 222 height 9
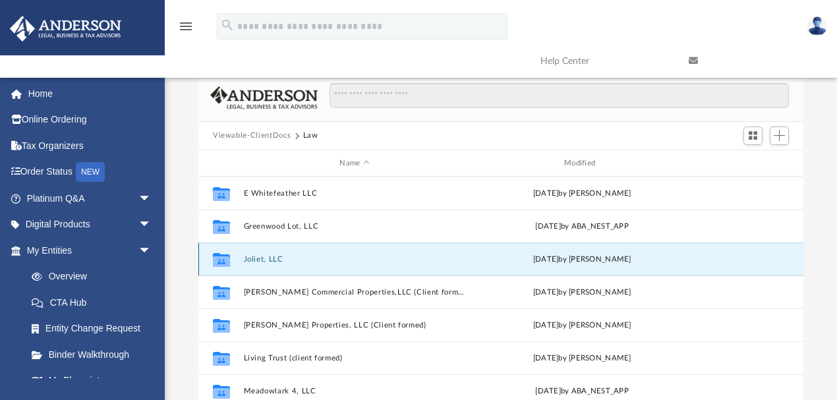
click at [262, 256] on button "Joliet, LLC" at bounding box center [355, 259] width 222 height 9
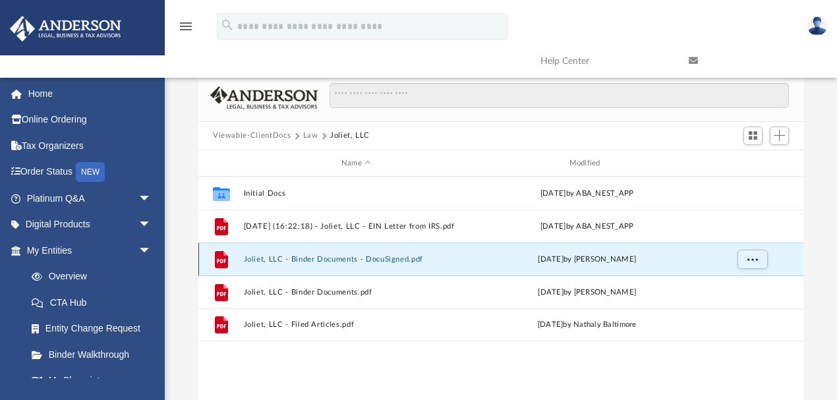
click at [345, 258] on button "Joliet, LLC - Binder Documents - DocuSigned.pdf" at bounding box center [356, 259] width 225 height 9
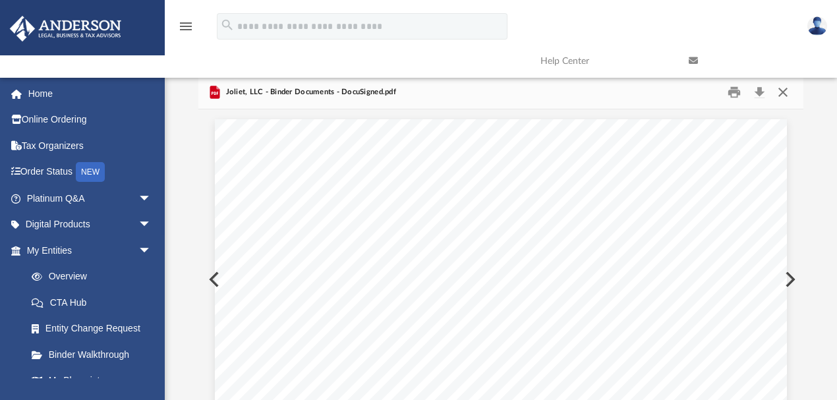
click at [783, 92] on button "Close" at bounding box center [783, 92] width 24 height 20
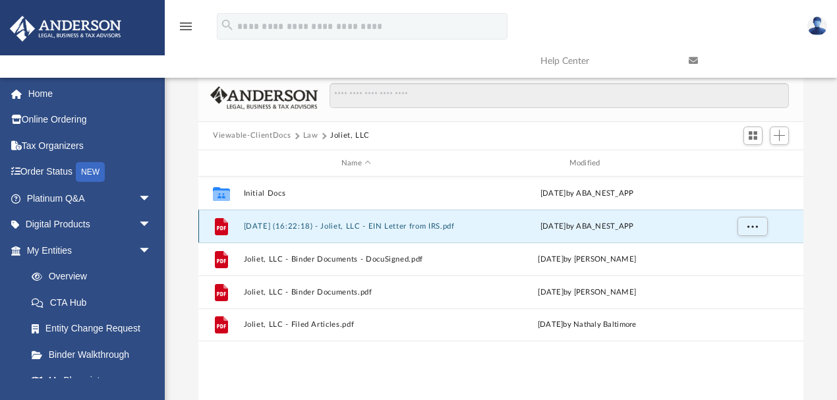
click at [388, 224] on button "2025.05.29 (16:22:18) - Joliet, LLC - EIN Letter from IRS.pdf" at bounding box center [356, 226] width 225 height 9
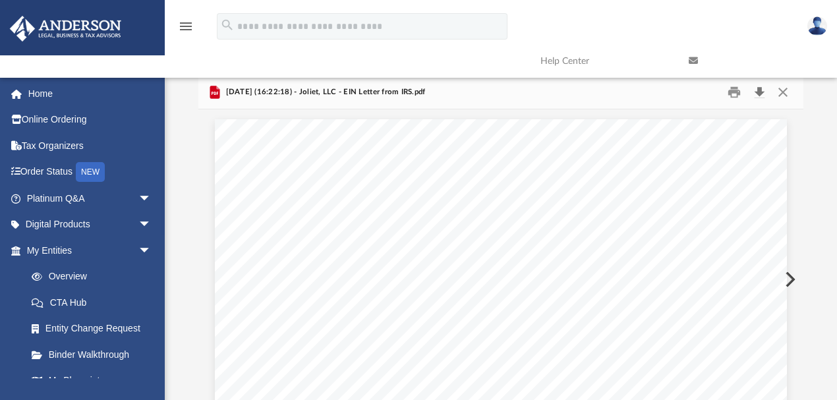
click at [760, 92] on button "Download" at bounding box center [759, 92] width 24 height 20
click at [824, 105] on div "Difficulty viewing your box folder? You can also access your account directly o…" at bounding box center [501, 262] width 672 height 375
click at [781, 92] on button "Close" at bounding box center [783, 92] width 24 height 20
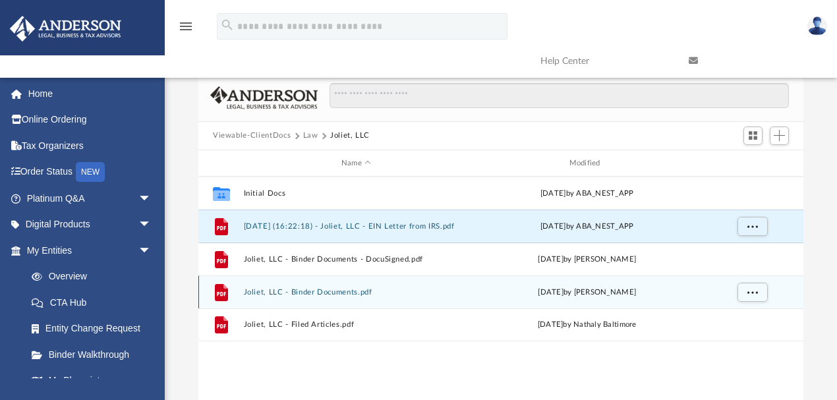
click at [320, 291] on button "Joliet, LLC - Binder Documents.pdf" at bounding box center [356, 292] width 225 height 9
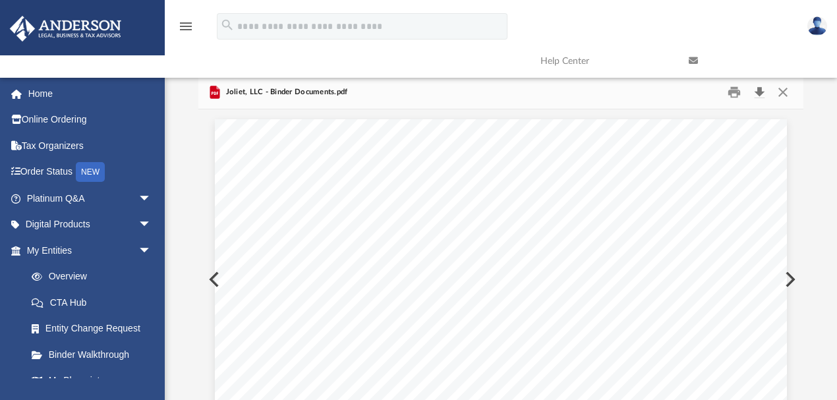
click at [754, 92] on button "Download" at bounding box center [759, 92] width 24 height 20
click at [780, 93] on button "Close" at bounding box center [783, 92] width 24 height 20
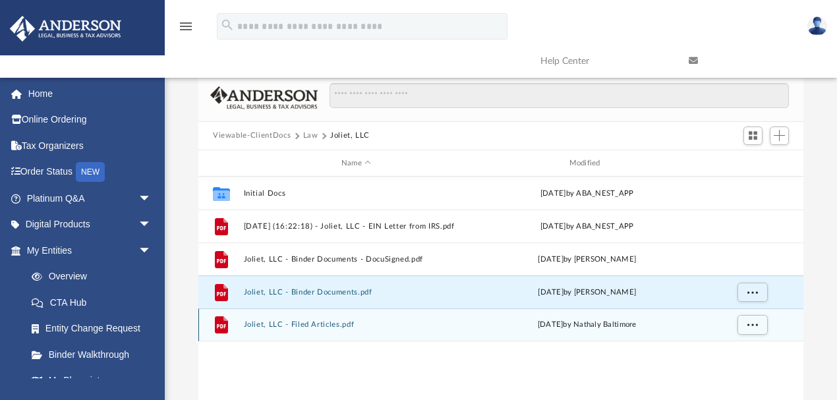
click at [278, 322] on button "Joliet, LLC - Filed Articles.pdf" at bounding box center [356, 325] width 225 height 9
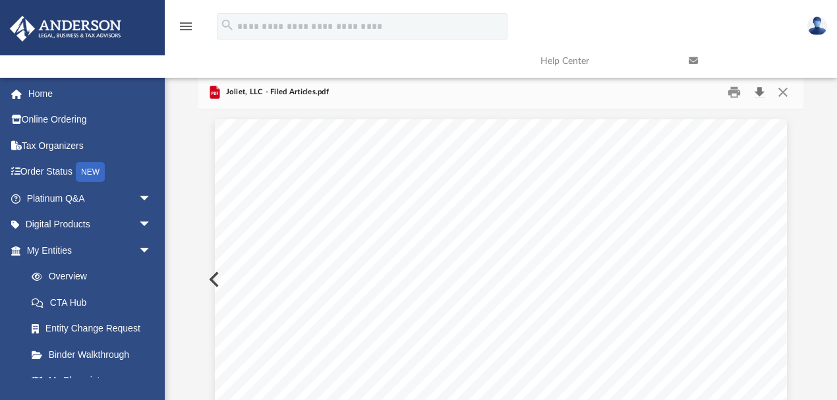
click at [752, 90] on button "Download" at bounding box center [759, 92] width 24 height 20
click at [783, 96] on button "Close" at bounding box center [783, 92] width 24 height 20
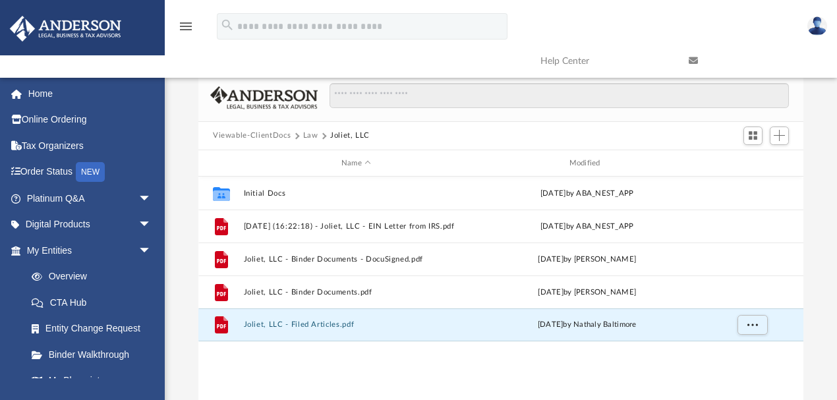
click at [822, 120] on div "Difficulty viewing your box folder? You can also access your account directly o…" at bounding box center [501, 262] width 672 height 375
click at [801, 122] on div "Viewable-ClientDocs Law Joliet, LLC" at bounding box center [500, 136] width 605 height 29
click at [285, 132] on button "Viewable-ClientDocs" at bounding box center [252, 136] width 78 height 12
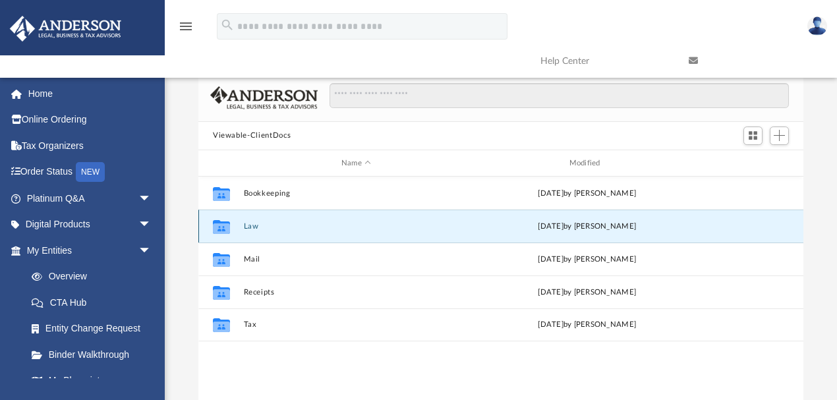
click at [250, 227] on button "Law" at bounding box center [356, 226] width 225 height 9
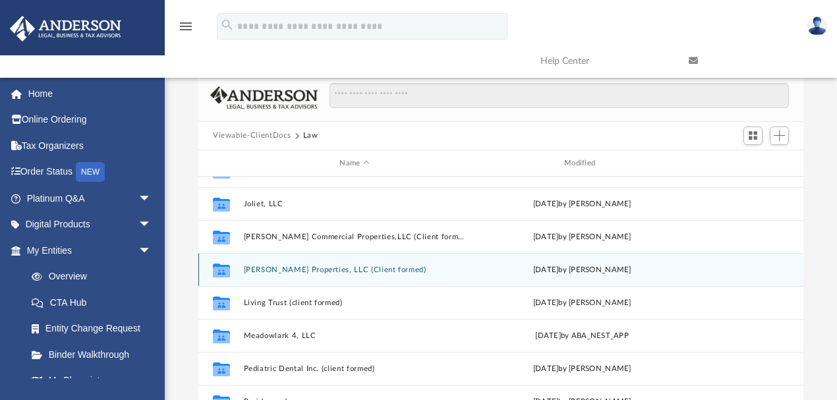
scroll to position [73, 0]
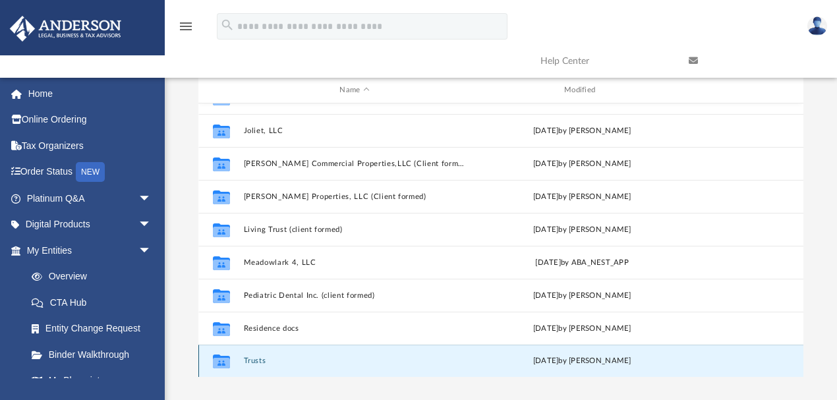
click at [252, 361] on button "Trusts" at bounding box center [355, 361] width 222 height 9
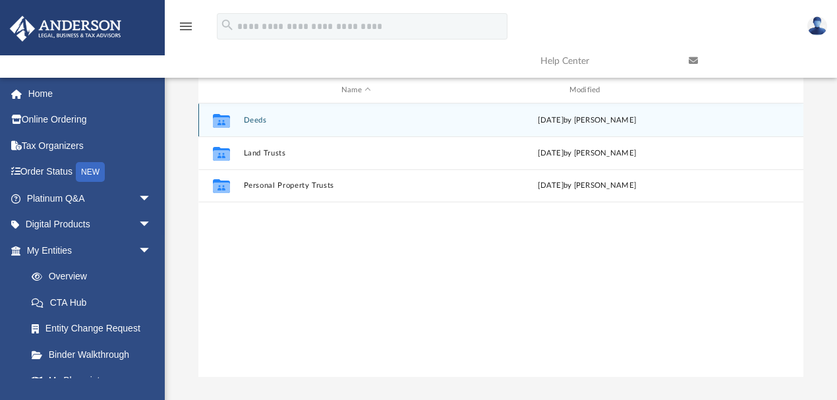
scroll to position [0, 0]
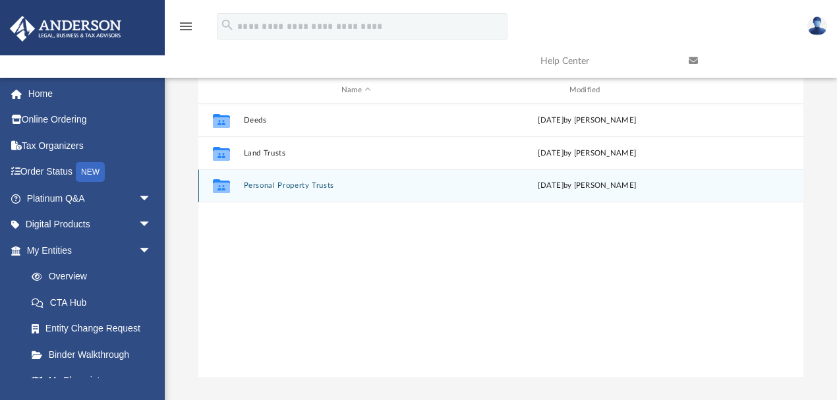
click at [283, 184] on button "Personal Property Trusts" at bounding box center [356, 186] width 225 height 9
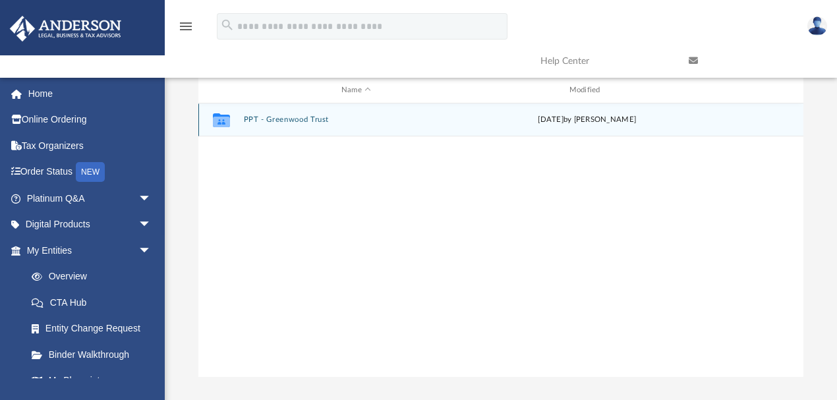
click at [271, 119] on button "PPT - Greenwood Trust" at bounding box center [356, 120] width 225 height 9
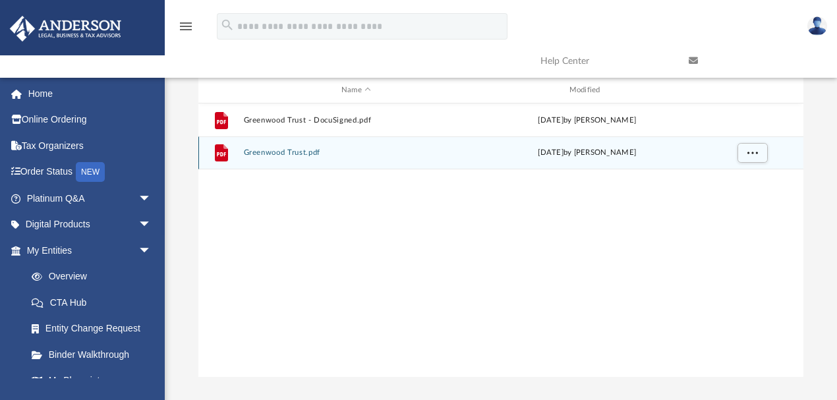
click at [300, 150] on button "Greenwood Trust.pdf" at bounding box center [356, 153] width 225 height 9
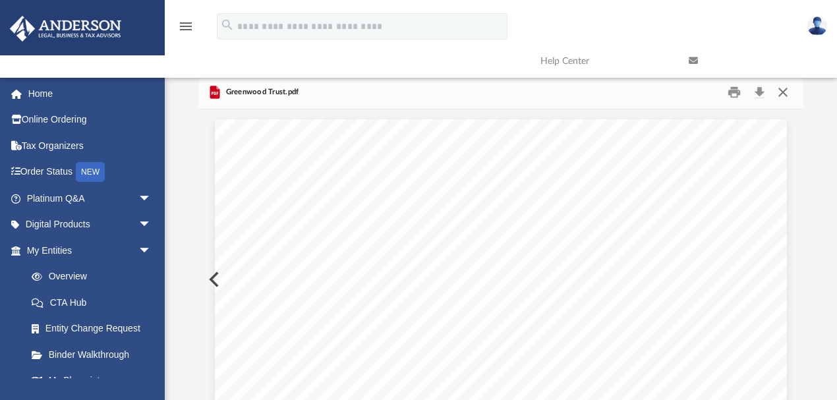
click at [777, 89] on button "Close" at bounding box center [783, 92] width 24 height 20
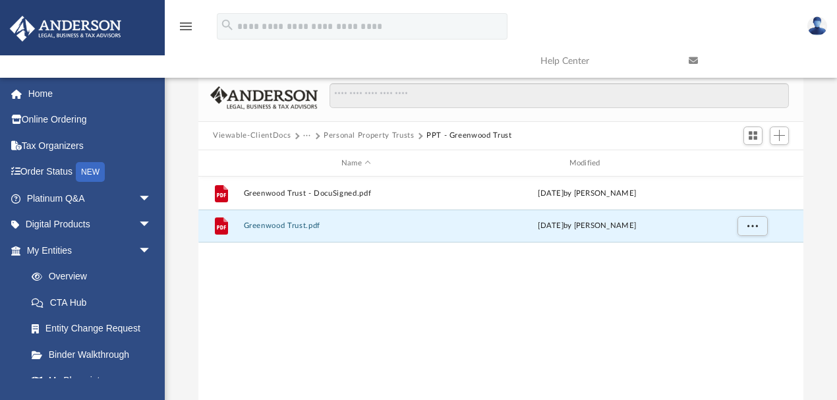
click at [267, 134] on button "Viewable-ClientDocs" at bounding box center [252, 136] width 78 height 12
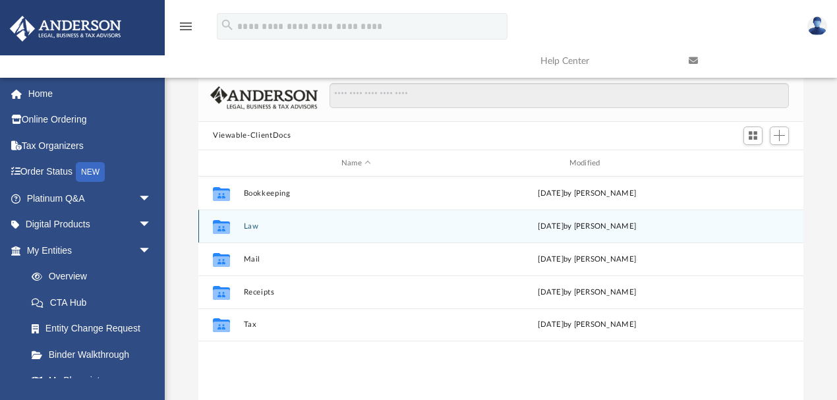
click at [253, 225] on button "Law" at bounding box center [356, 226] width 225 height 9
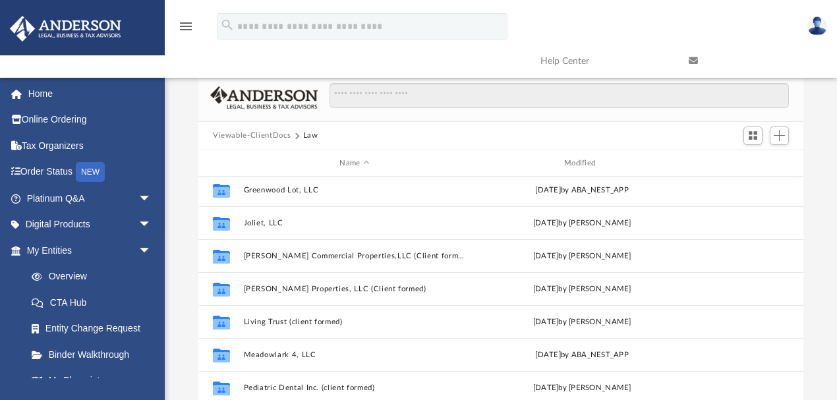
scroll to position [55, 0]
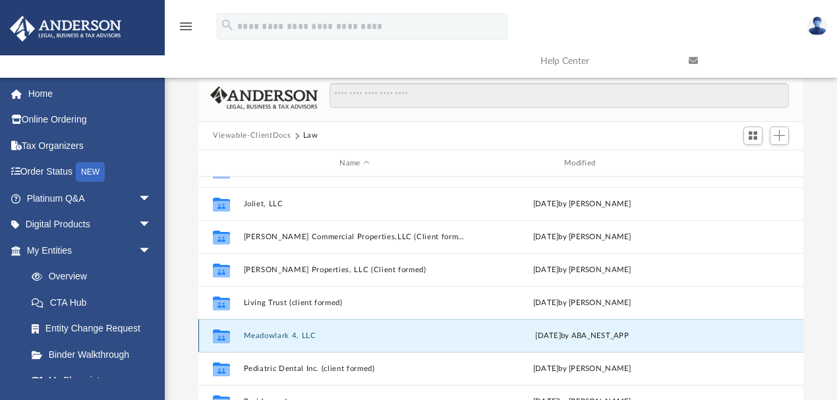
click at [271, 333] on button "Meadowlark 4, LLC" at bounding box center [355, 335] width 222 height 9
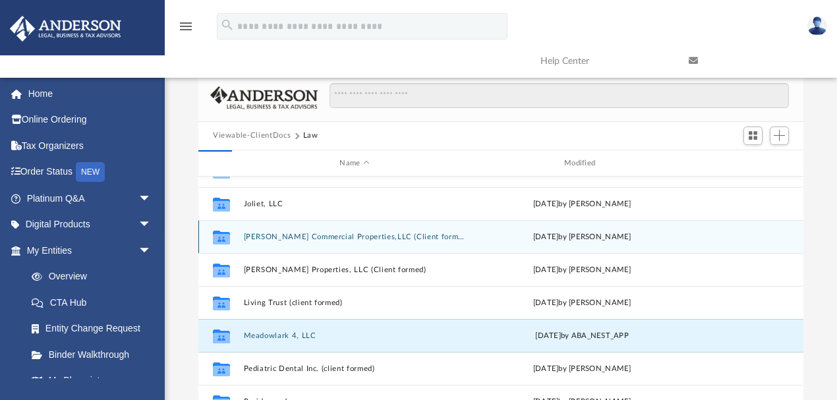
scroll to position [0, 0]
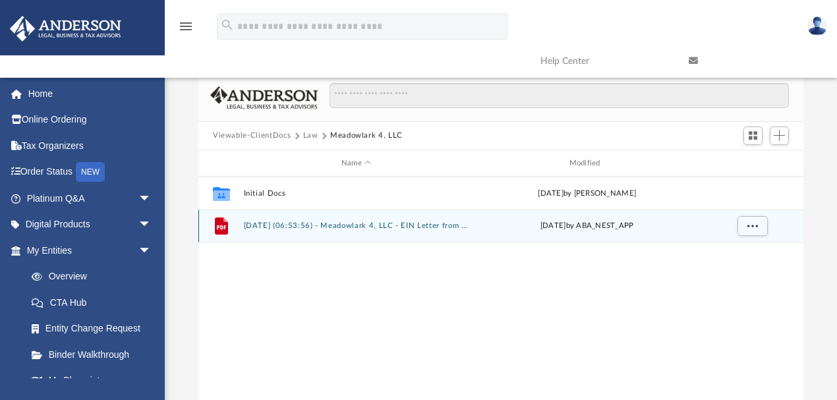
click at [289, 223] on button "2025.05.07 (06:53:56) - Meadowlark 4, LLC - EIN Letter from IRS.pdf" at bounding box center [356, 226] width 225 height 9
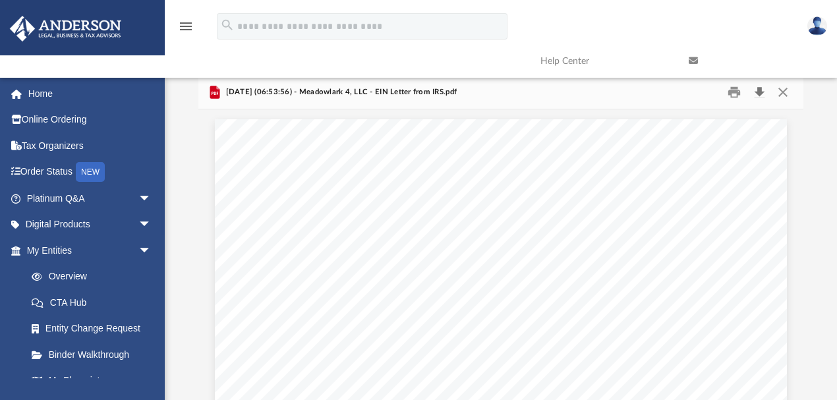
click at [755, 89] on button "Download" at bounding box center [759, 92] width 24 height 20
click at [821, 100] on div "Difficulty viewing your box folder? You can also access your account directly o…" at bounding box center [501, 262] width 672 height 375
click at [783, 88] on button "Close" at bounding box center [783, 92] width 24 height 20
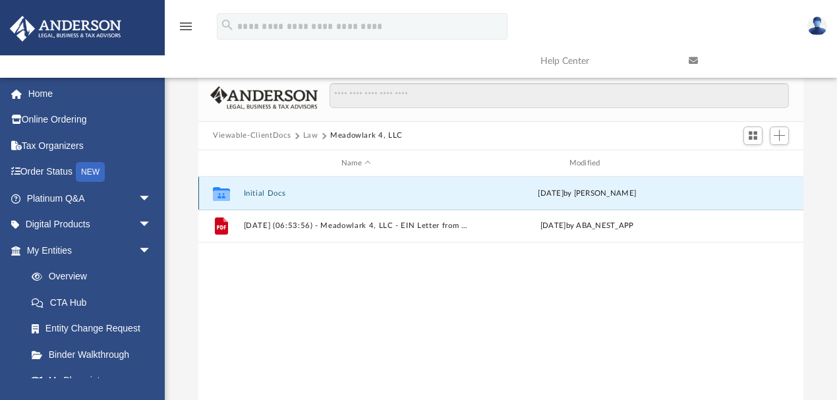
click at [268, 196] on button "Initial Docs" at bounding box center [356, 193] width 225 height 9
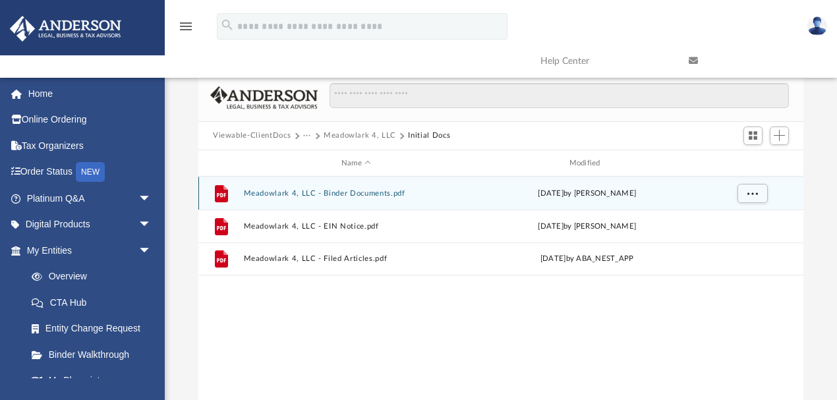
click at [279, 193] on button "Meadowlark 4, LLC - Binder Documents.pdf" at bounding box center [356, 193] width 225 height 9
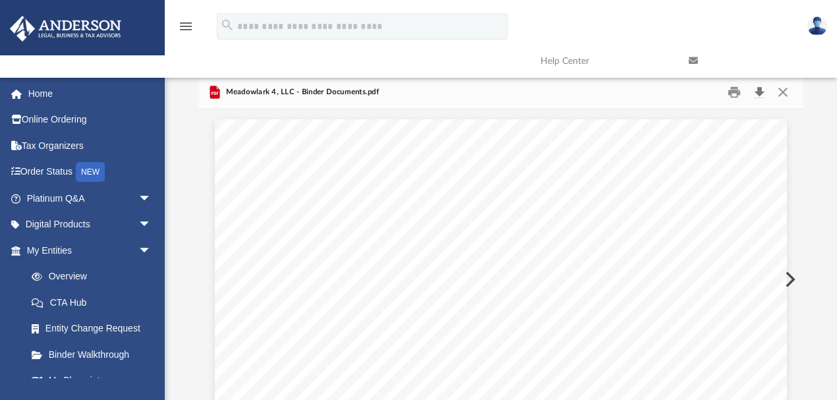
click at [756, 90] on button "Download" at bounding box center [759, 92] width 24 height 20
click at [783, 94] on button "Close" at bounding box center [783, 92] width 24 height 20
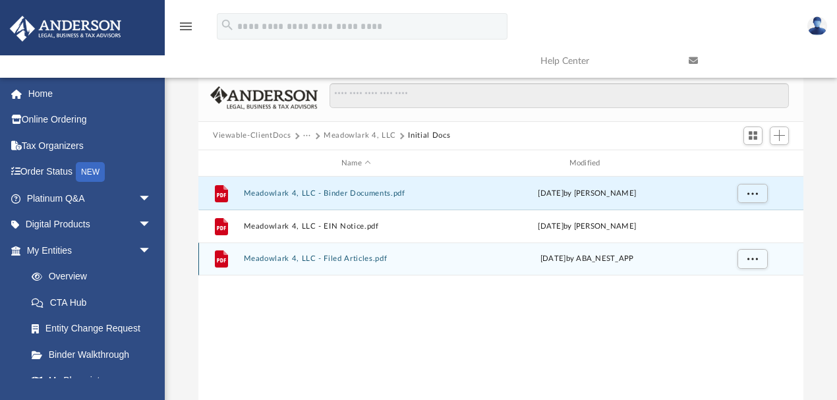
click at [301, 258] on button "Meadowlark 4, LLC - Filed Articles.pdf" at bounding box center [356, 259] width 225 height 9
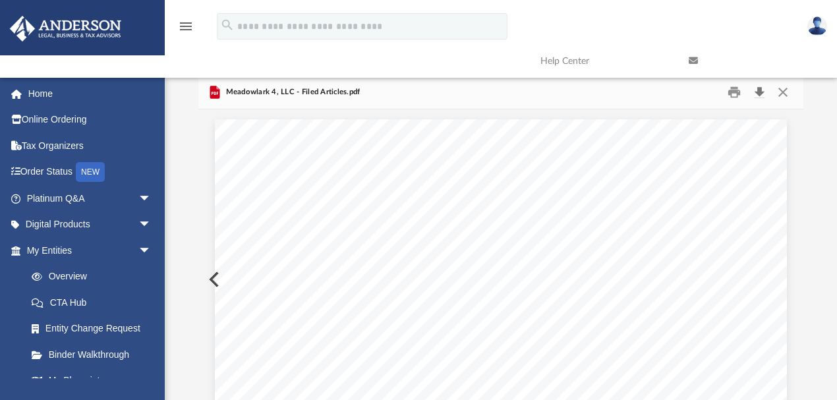
click at [758, 90] on button "Download" at bounding box center [759, 92] width 24 height 20
click at [785, 92] on button "Close" at bounding box center [783, 92] width 24 height 20
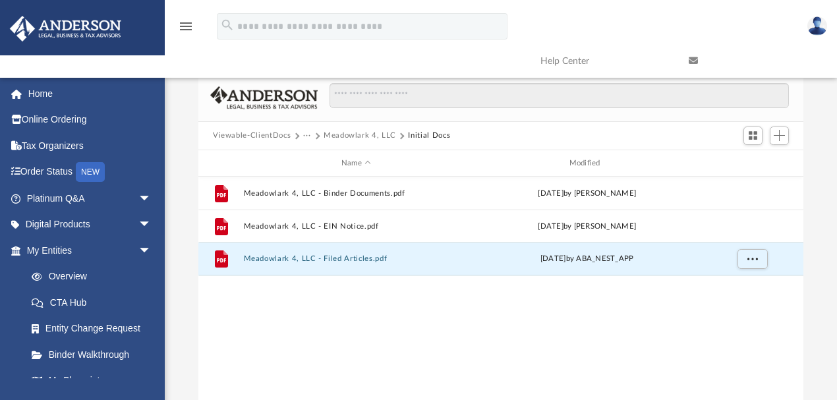
click at [272, 137] on button "Viewable-ClientDocs" at bounding box center [252, 136] width 78 height 12
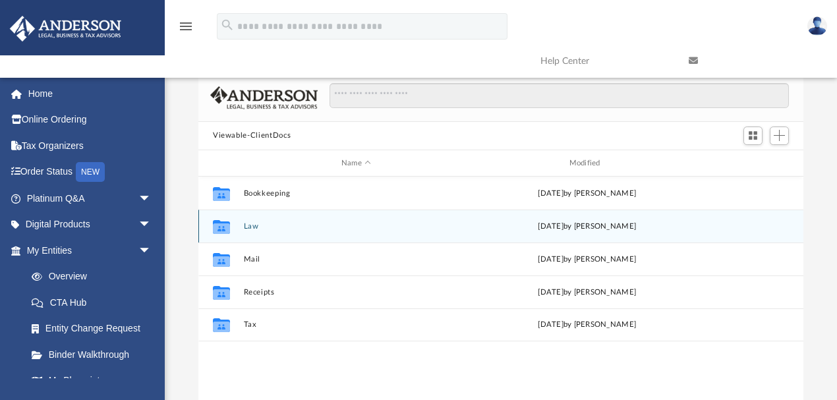
click at [240, 227] on div "Collaborated Folder Law Thu Jul 31 2025 by Lauren Mirabal" at bounding box center [500, 226] width 605 height 33
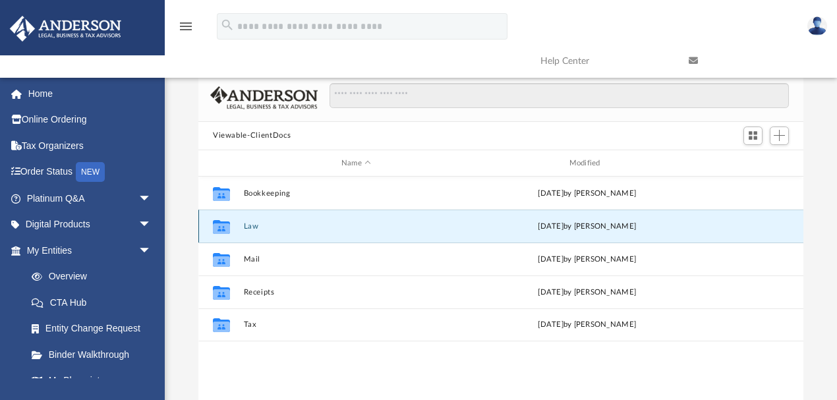
click at [256, 220] on div "Collaborated Folder Law Thu Jul 31 2025 by Lauren Mirabal" at bounding box center [500, 226] width 605 height 33
click at [249, 227] on button "Law" at bounding box center [356, 226] width 225 height 9
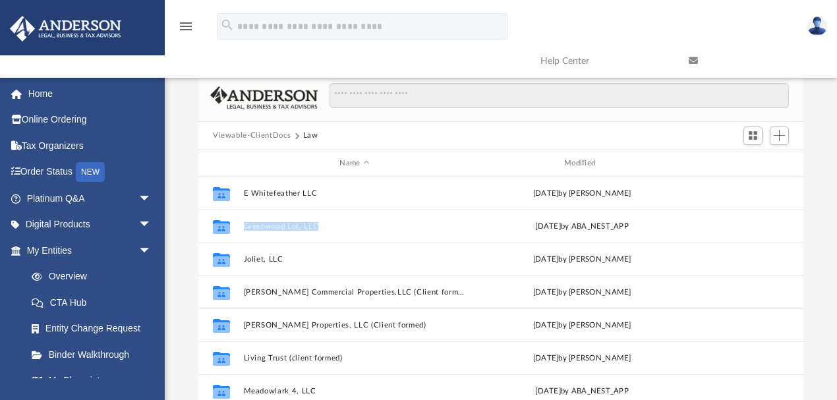
click at [277, 134] on button "Viewable-ClientDocs" at bounding box center [252, 136] width 78 height 12
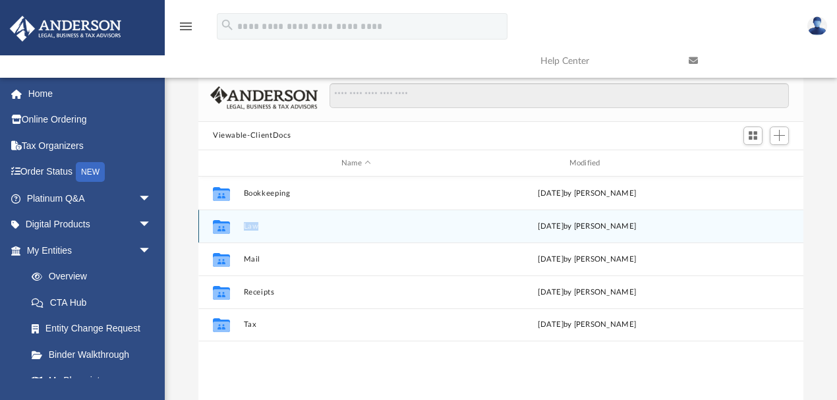
click at [252, 223] on button "Law" at bounding box center [356, 226] width 225 height 9
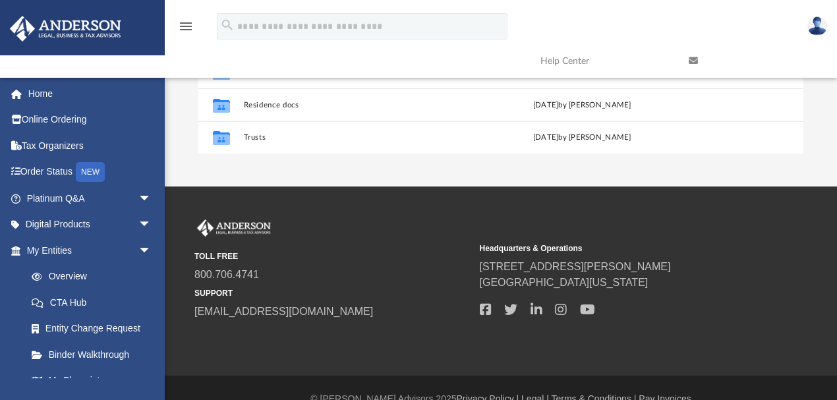
scroll to position [318, 0]
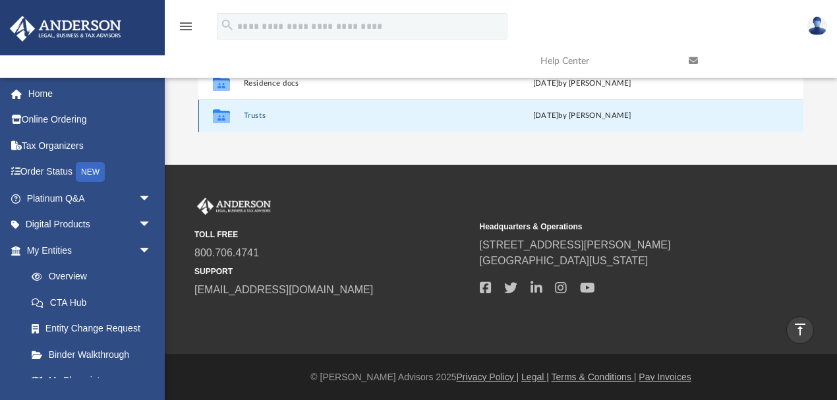
click at [247, 112] on button "Trusts" at bounding box center [355, 116] width 222 height 9
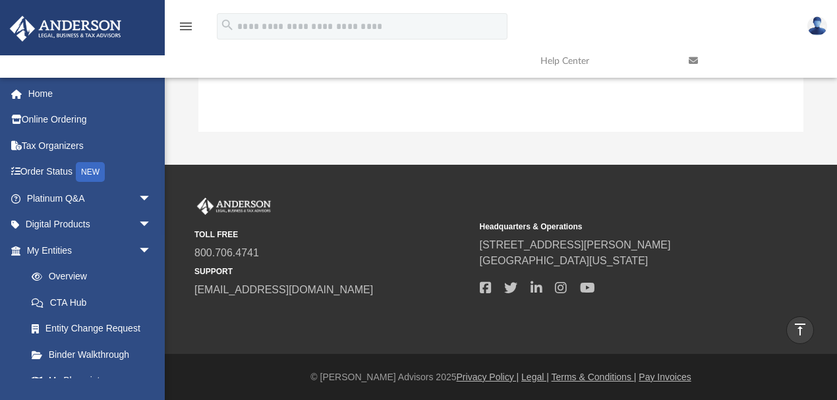
scroll to position [0, 0]
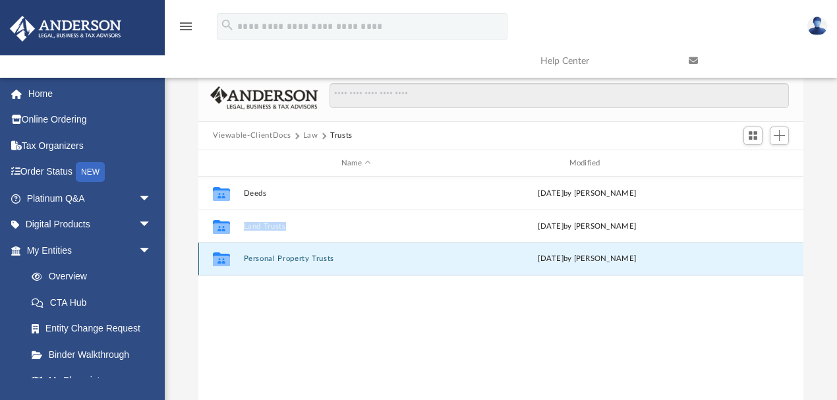
click at [308, 257] on button "Personal Property Trusts" at bounding box center [356, 259] width 225 height 9
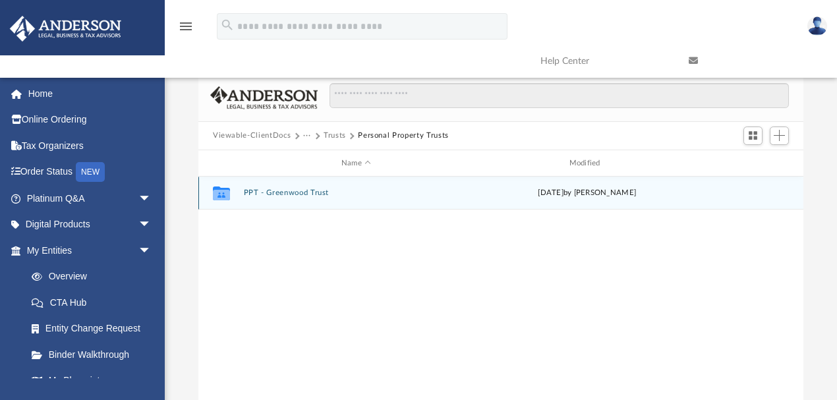
click at [298, 191] on button "PPT - Greenwood Trust" at bounding box center [356, 193] width 225 height 9
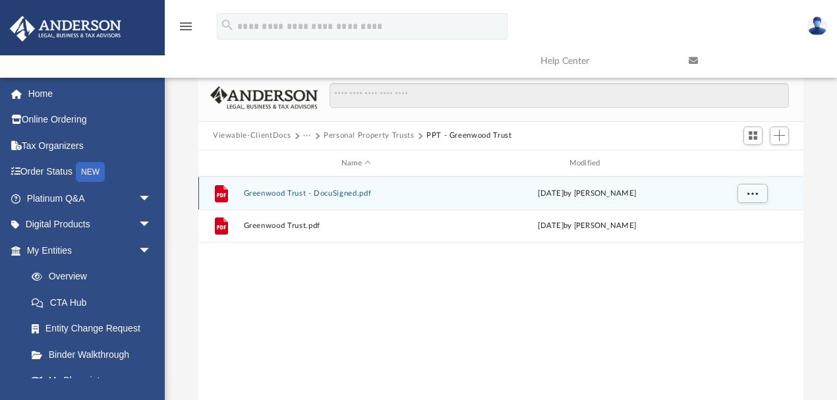
click at [362, 193] on button "Greenwood Trust - DocuSigned.pdf" at bounding box center [356, 193] width 225 height 9
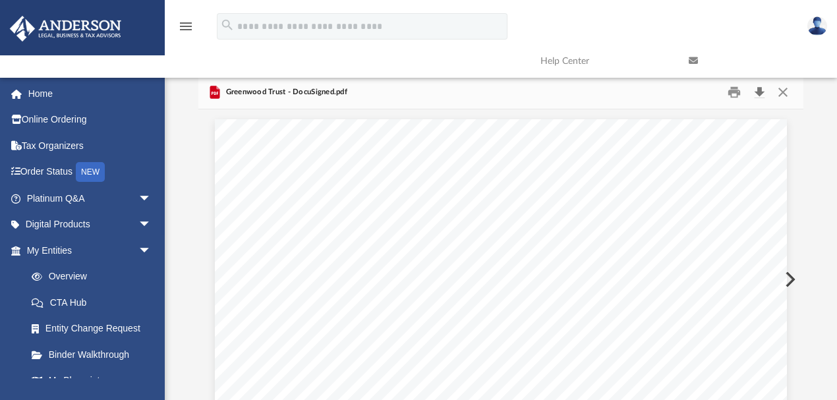
click at [755, 92] on button "Download" at bounding box center [759, 92] width 24 height 20
click at [780, 94] on button "Close" at bounding box center [783, 92] width 24 height 20
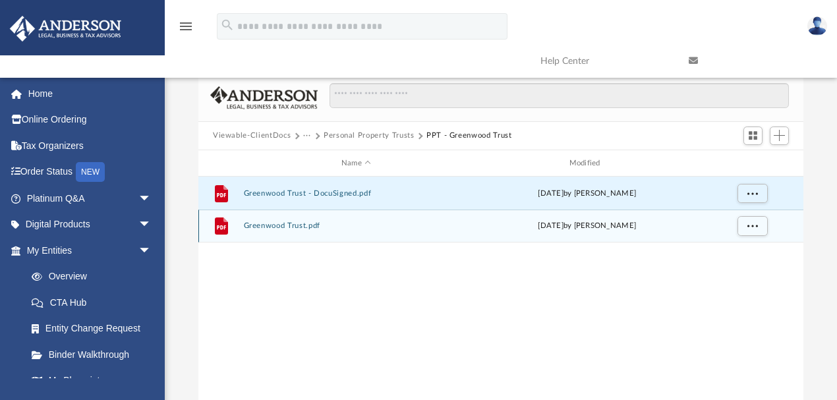
click at [271, 229] on button "Greenwood Trust.pdf" at bounding box center [356, 226] width 225 height 9
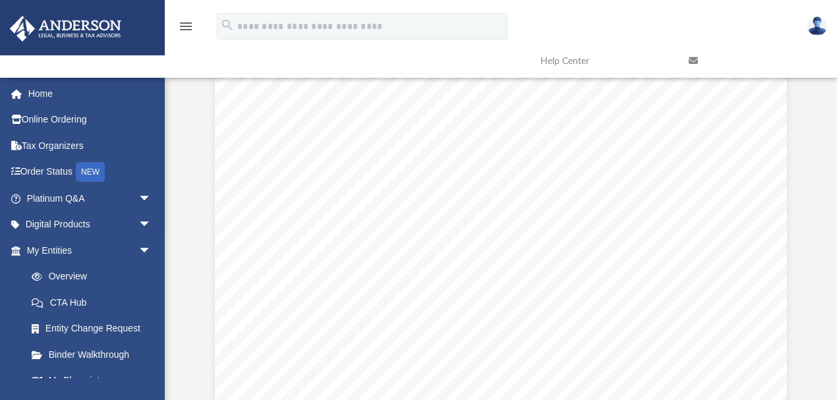
scroll to position [6076, 0]
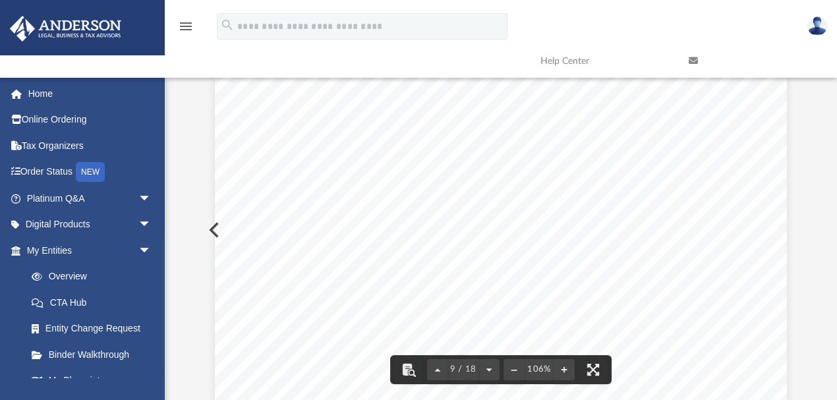
drag, startPoint x: 348, startPoint y: 219, endPoint x: 366, endPoint y: 202, distance: 25.2
click at [349, 219] on span "accordance with the requirements of the corresponding Section." at bounding box center [430, 223] width 262 height 11
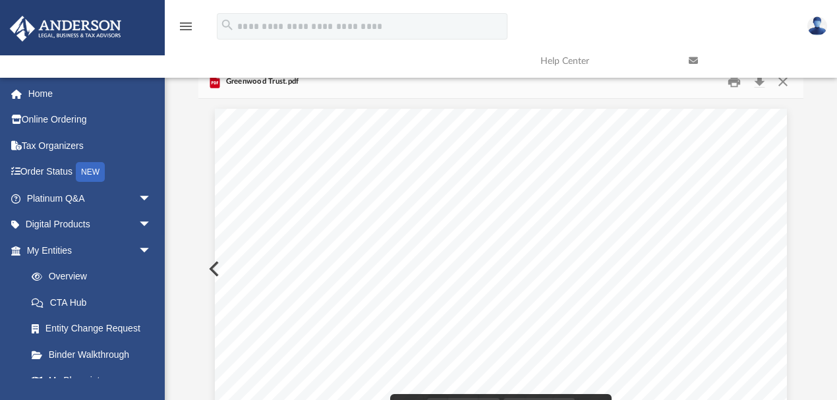
scroll to position [0, 0]
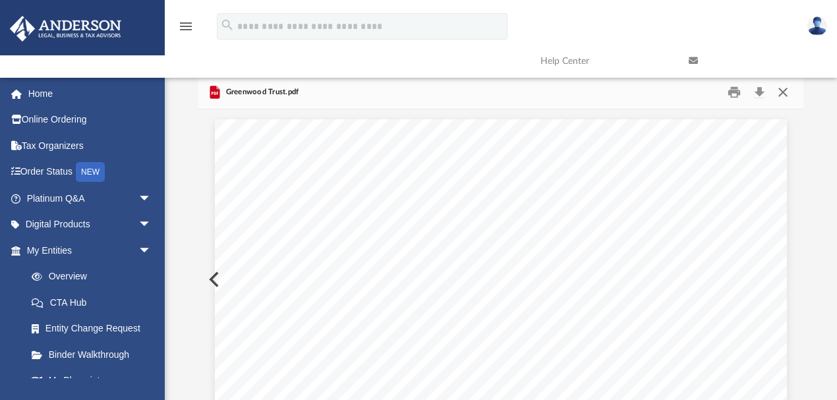
click at [782, 93] on button "Close" at bounding box center [783, 92] width 24 height 20
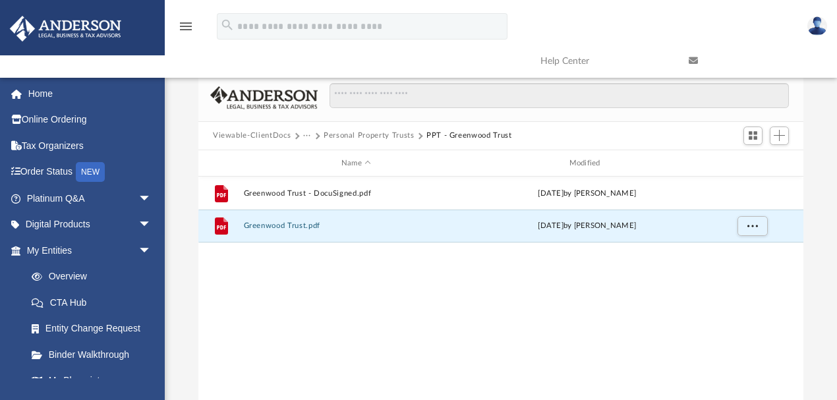
click at [339, 271] on div "File Greenwood Trust - DocuSigned.pdf Sun Jul 6 2025 by Ashley Sevy File Greenw…" at bounding box center [500, 313] width 605 height 273
click at [348, 291] on div "File Greenwood Trust - DocuSigned.pdf Sun Jul 6 2025 by Ashley Sevy File Greenw…" at bounding box center [500, 313] width 605 height 273
click at [364, 347] on div "File Greenwood Trust - DocuSigned.pdf Sun Jul 6 2025 by Ashley Sevy File Greenw…" at bounding box center [500, 313] width 605 height 273
click at [309, 378] on div "File Greenwood Trust - DocuSigned.pdf Sun Jul 6 2025 by Ashley Sevy File Greenw…" at bounding box center [500, 313] width 605 height 273
click at [822, 24] on img at bounding box center [817, 25] width 20 height 19
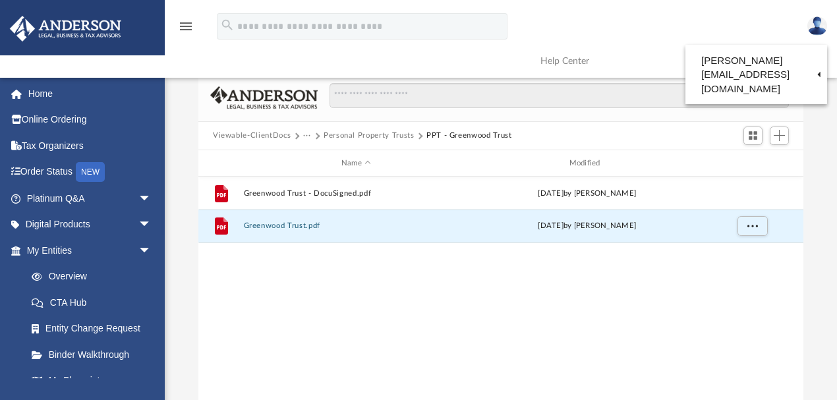
click at [822, 24] on img at bounding box center [817, 25] width 20 height 19
click at [465, 358] on div "File Greenwood Trust - DocuSigned.pdf Sun Jul 6 2025 by Ashley Sevy File Greenw…" at bounding box center [500, 313] width 605 height 273
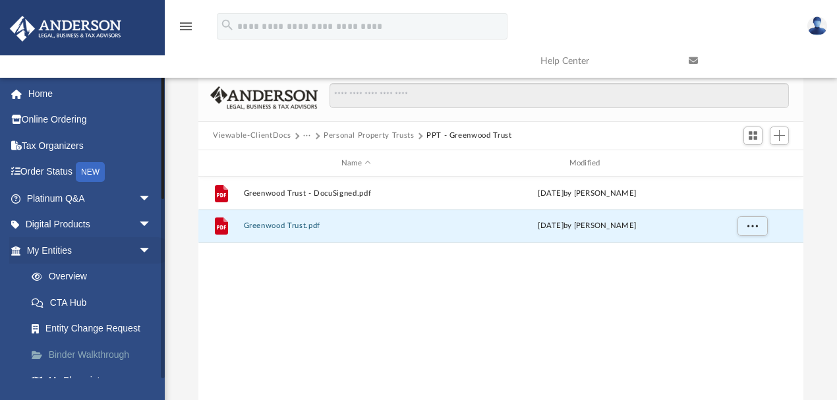
click at [80, 358] on link "Binder Walkthrough" at bounding box center [94, 354] width 153 height 26
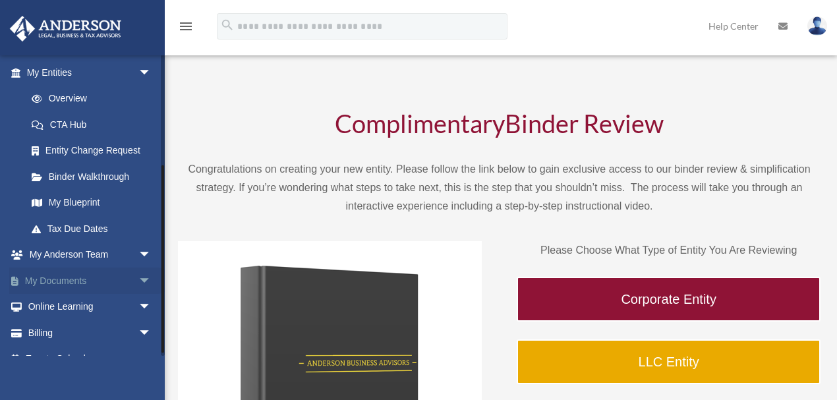
scroll to position [174, 0]
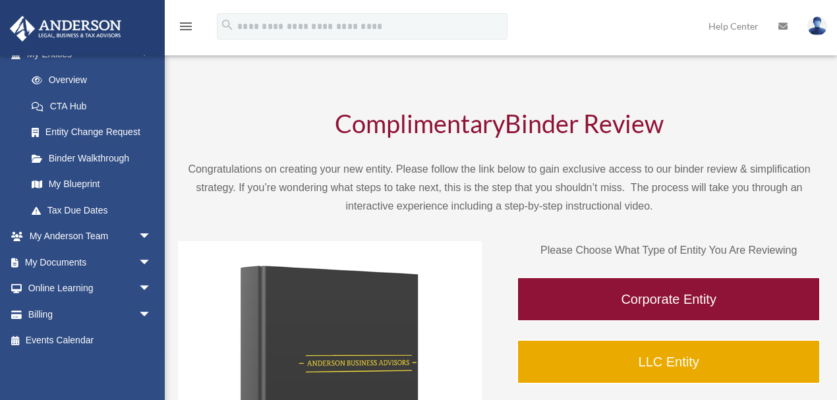
click at [441, 249] on img at bounding box center [330, 393] width 304 height 304
